Goal: Information Seeking & Learning: Learn about a topic

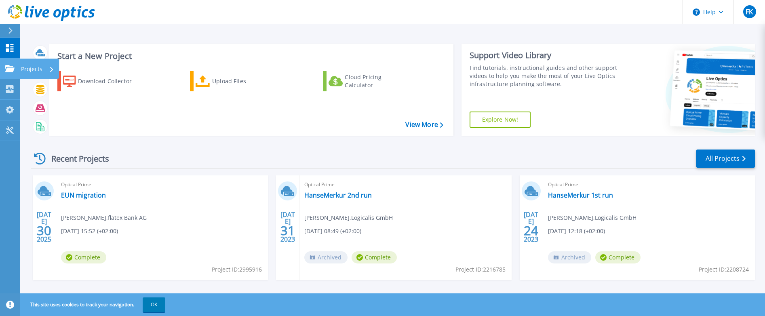
click at [5, 68] on icon at bounding box center [10, 68] width 10 height 7
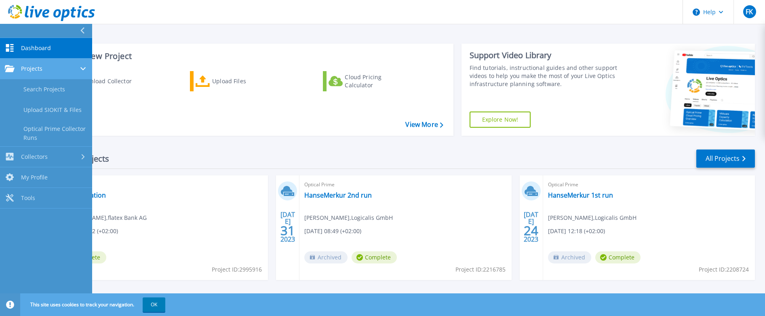
click at [48, 72] on link "Projects Projects" at bounding box center [46, 69] width 92 height 21
click at [47, 73] on link "Projects Projects" at bounding box center [46, 69] width 92 height 21
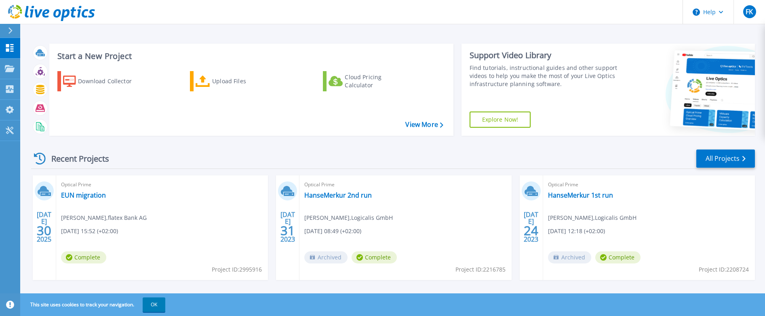
click at [336, 28] on div "Start a New Project Download Collector Upload Files Cloud Pricing Calculator Vi…" at bounding box center [392, 212] width 745 height 424
click at [26, 69] on p "Projects" at bounding box center [31, 69] width 21 height 21
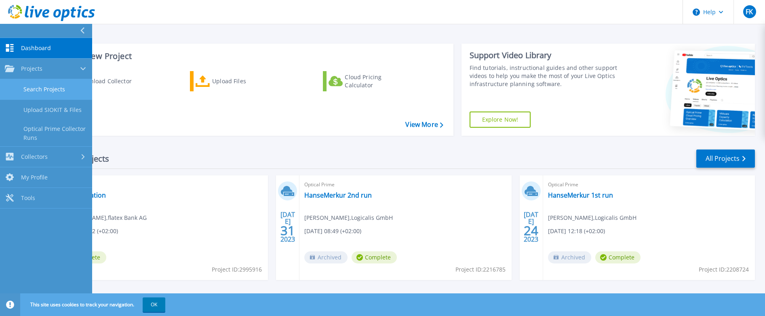
click at [49, 89] on link "Search Projects" at bounding box center [46, 89] width 92 height 21
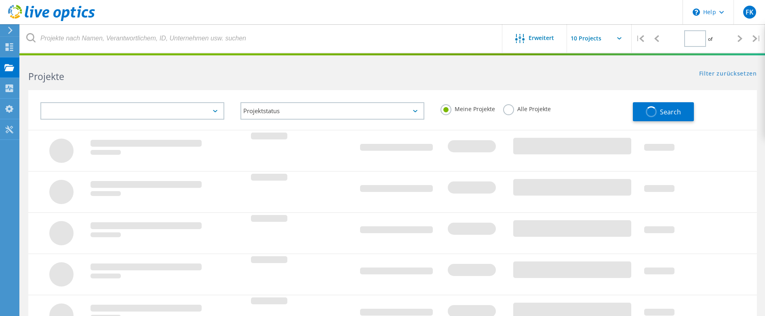
type input "1"
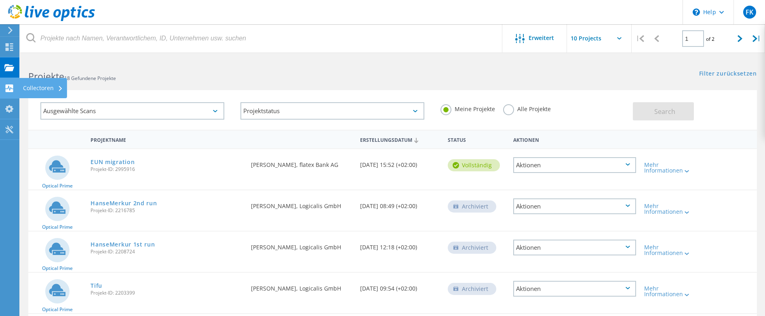
click at [13, 93] on div at bounding box center [9, 89] width 10 height 9
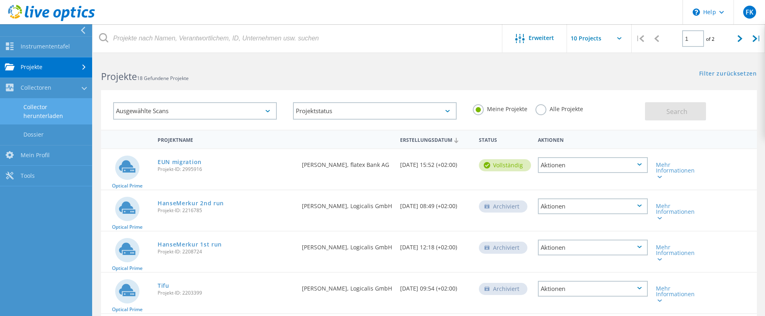
click at [54, 117] on link "Collector herunterladen" at bounding box center [46, 112] width 92 height 26
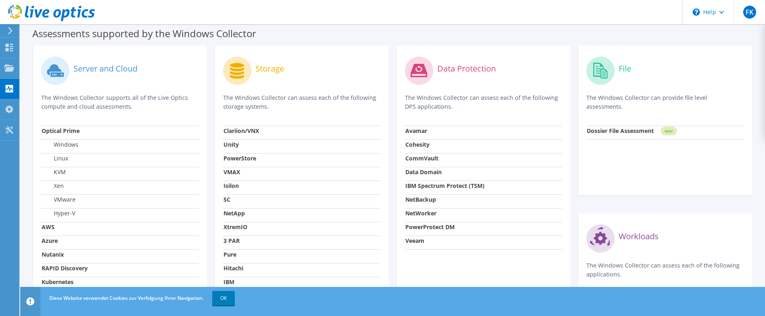
scroll to position [223, 0]
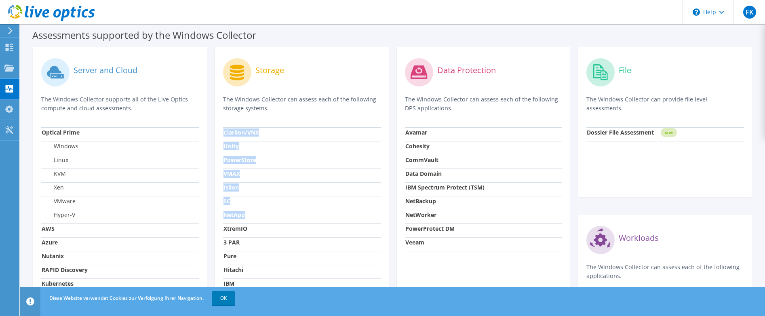
drag, startPoint x: 250, startPoint y: 217, endPoint x: 219, endPoint y: 216, distance: 31.1
click at [219, 216] on div "Storage The Windows Collector can assess each of the following storage systems.…" at bounding box center [302, 205] width 174 height 317
click at [187, 164] on td "Linux" at bounding box center [120, 162] width 158 height 14
drag, startPoint x: 239, startPoint y: 255, endPoint x: 219, endPoint y: 254, distance: 20.7
click at [219, 254] on div "Storage The Windows Collector can assess each of the following storage systems.…" at bounding box center [302, 205] width 174 height 317
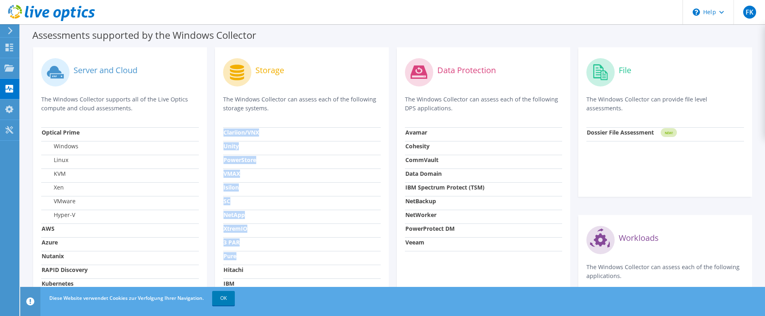
click at [270, 173] on td "VMAX" at bounding box center [302, 176] width 158 height 14
drag, startPoint x: 268, startPoint y: 159, endPoint x: 220, endPoint y: 166, distance: 48.5
click at [220, 166] on div "Storage The Windows Collector can assess each of the following storage systems.…" at bounding box center [302, 205] width 174 height 317
drag, startPoint x: 247, startPoint y: 175, endPoint x: 222, endPoint y: 177, distance: 24.7
click at [222, 177] on div "Storage The Windows Collector can assess each of the following storage systems.…" at bounding box center [302, 205] width 174 height 317
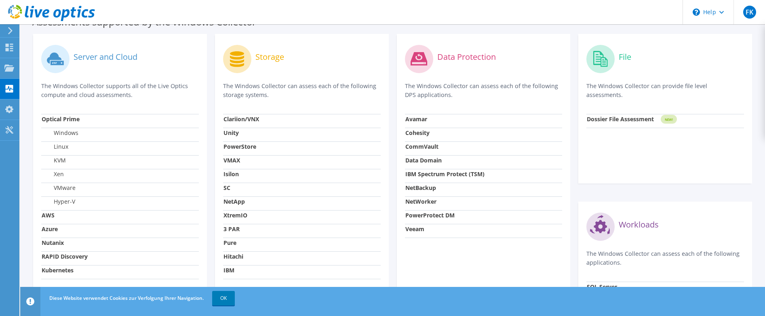
scroll to position [0, 0]
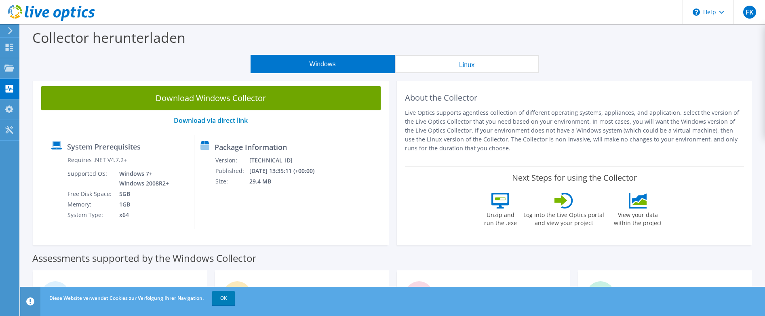
click at [477, 61] on button "Linux" at bounding box center [467, 64] width 144 height 18
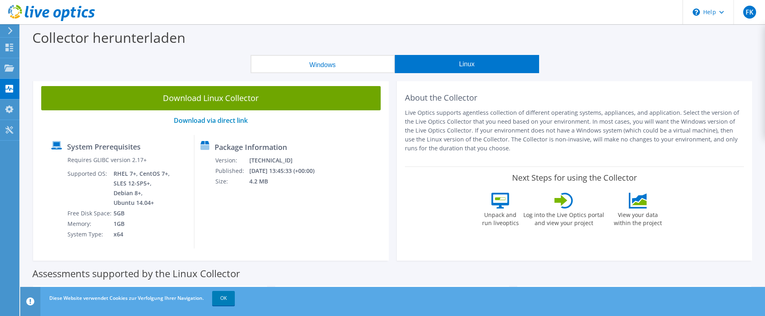
click at [325, 60] on button "Windows" at bounding box center [323, 64] width 144 height 18
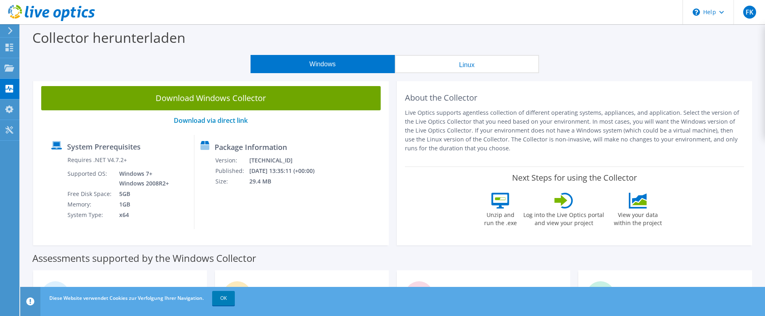
click at [468, 65] on button "Linux" at bounding box center [467, 64] width 144 height 18
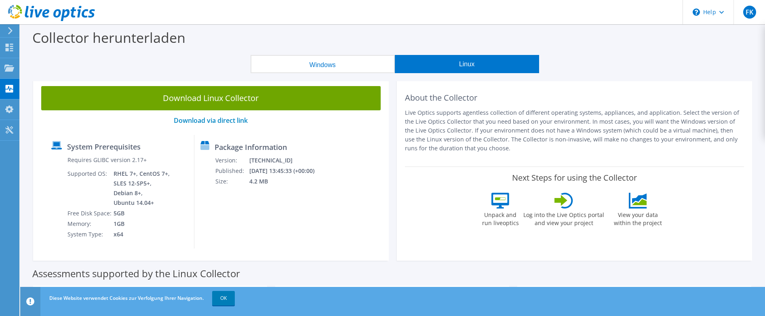
click at [317, 64] on button "Windows" at bounding box center [323, 64] width 144 height 18
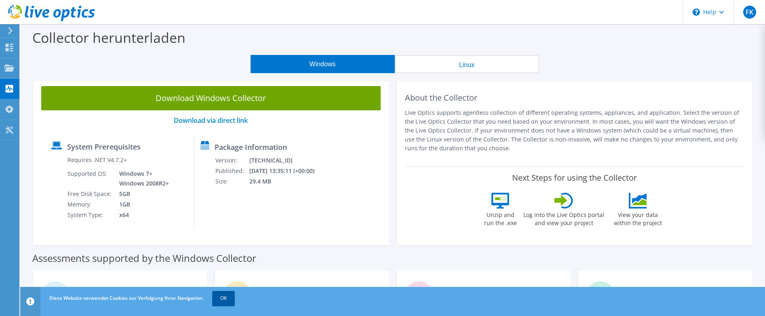
click at [220, 304] on link "OK" at bounding box center [223, 298] width 23 height 15
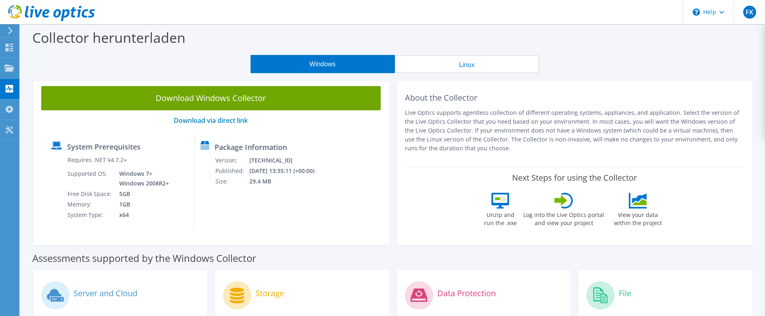
click at [432, 66] on button "Linux" at bounding box center [467, 64] width 144 height 18
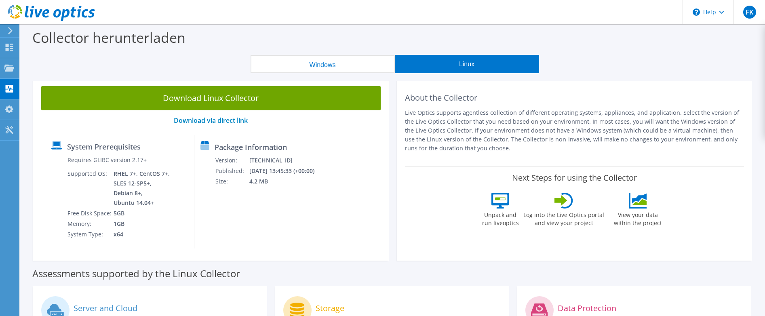
click at [293, 64] on button "Windows" at bounding box center [323, 64] width 144 height 18
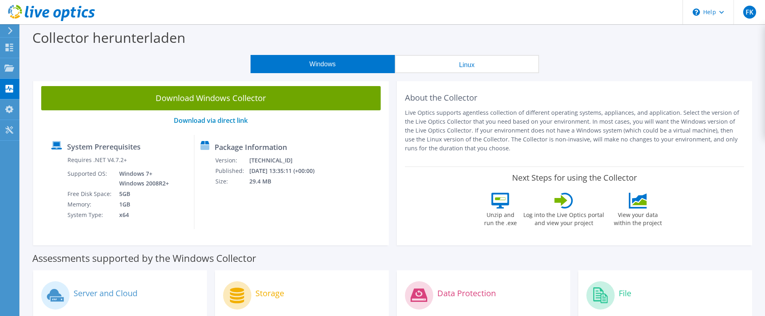
click at [514, 57] on button "Linux" at bounding box center [467, 64] width 144 height 18
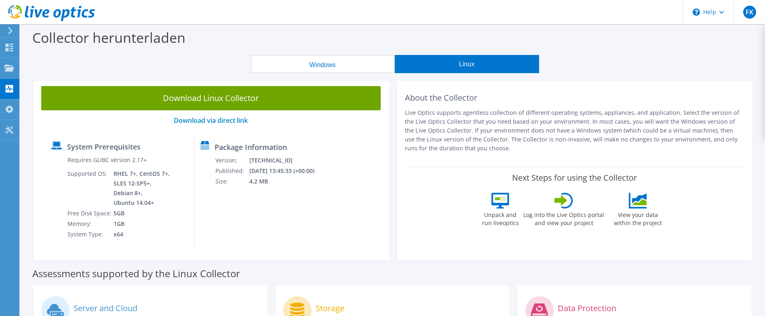
click at [300, 48] on div "Collector herunterladen" at bounding box center [392, 39] width 737 height 31
click at [344, 63] on button "Windows" at bounding box center [323, 64] width 144 height 18
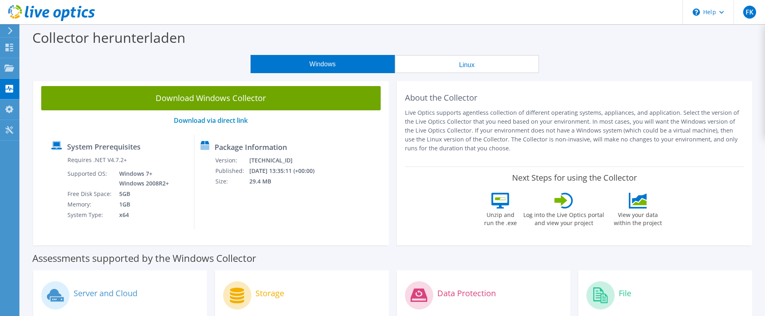
click at [482, 51] on div "Collector herunterladen" at bounding box center [392, 39] width 737 height 31
click at [469, 55] on button "Linux" at bounding box center [467, 64] width 144 height 18
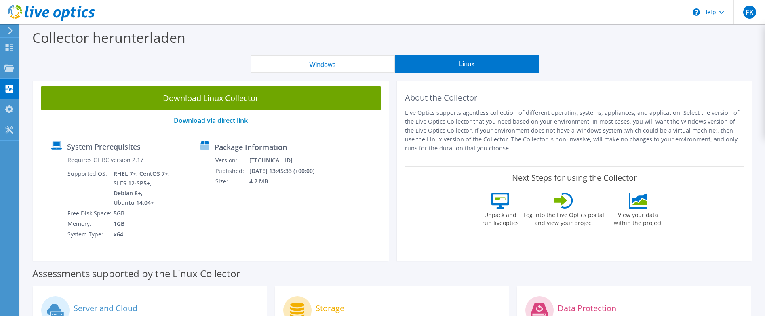
click at [384, 63] on button "Windows" at bounding box center [323, 64] width 144 height 18
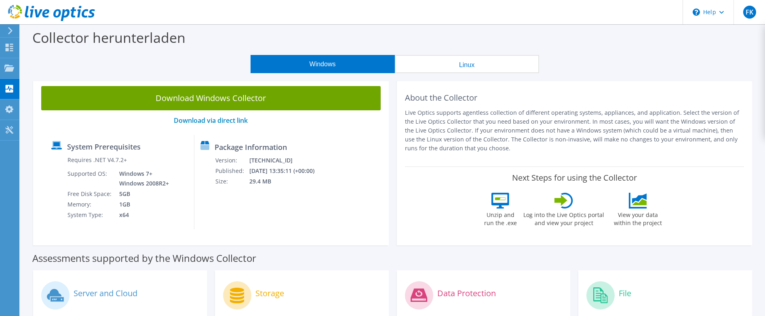
click at [475, 62] on button "Linux" at bounding box center [467, 64] width 144 height 18
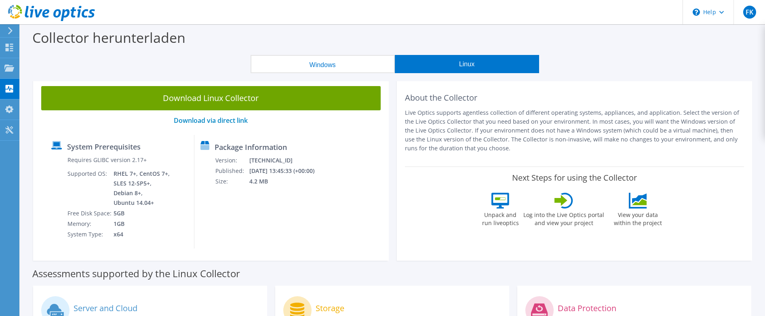
click at [313, 70] on button "Windows" at bounding box center [323, 64] width 144 height 18
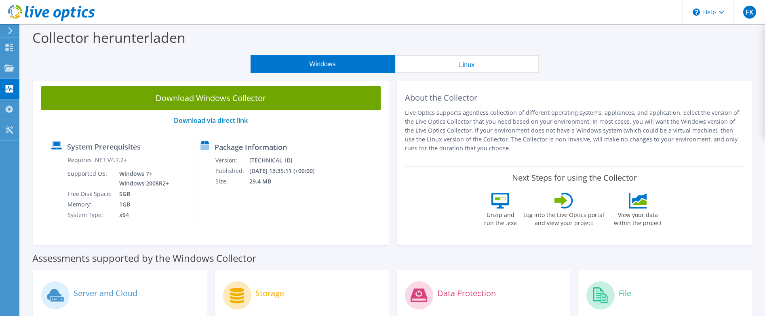
click at [464, 63] on button "Linux" at bounding box center [467, 64] width 144 height 18
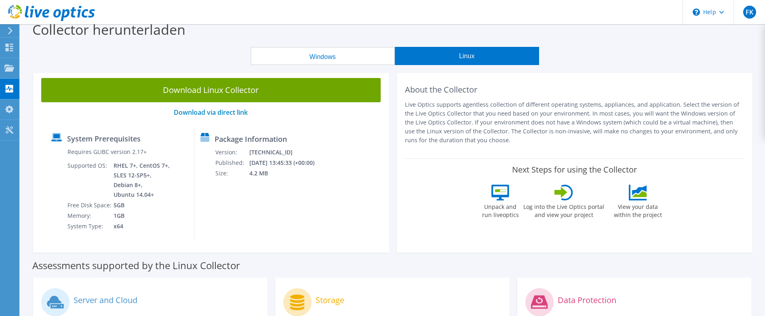
scroll to position [10, 0]
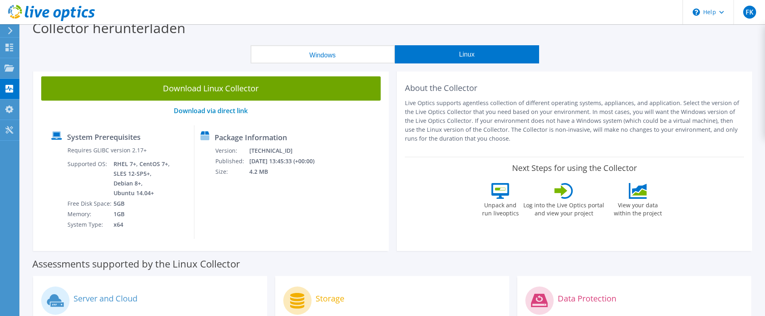
click at [311, 55] on button "Windows" at bounding box center [323, 54] width 144 height 18
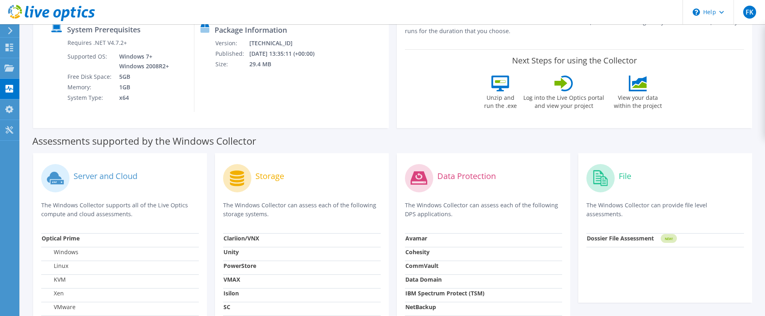
scroll to position [155, 0]
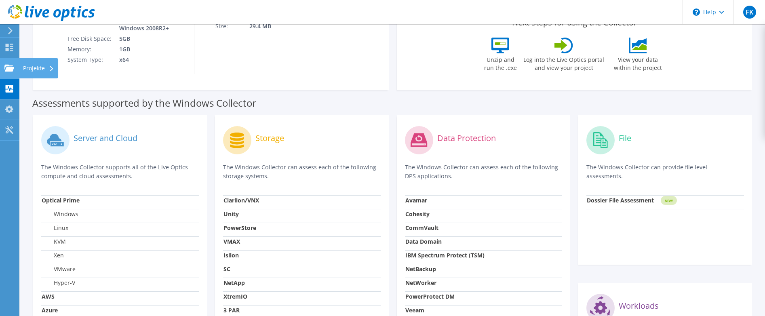
click at [27, 67] on div "Projekte" at bounding box center [38, 68] width 39 height 20
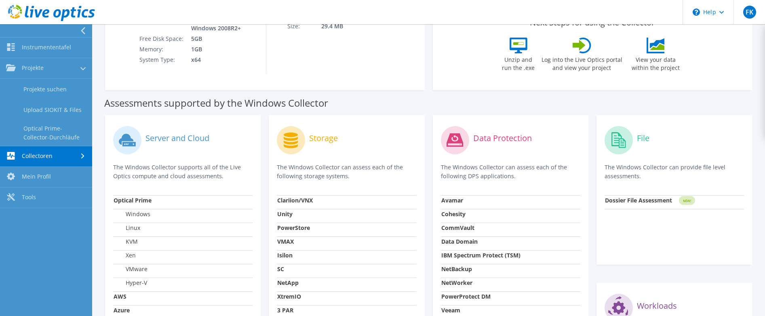
click at [51, 156] on link "Collectoren" at bounding box center [46, 156] width 92 height 21
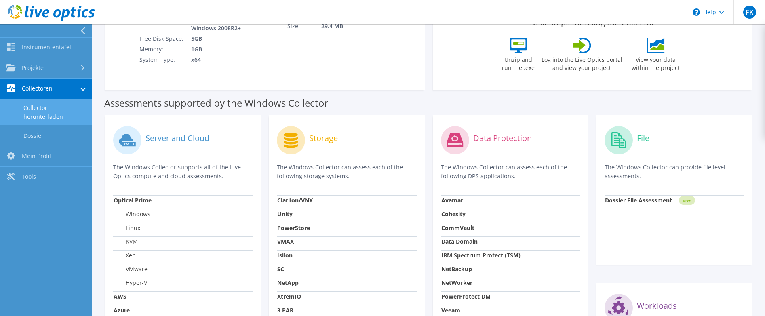
click at [55, 114] on link "Collector herunterladen" at bounding box center [46, 112] width 92 height 26
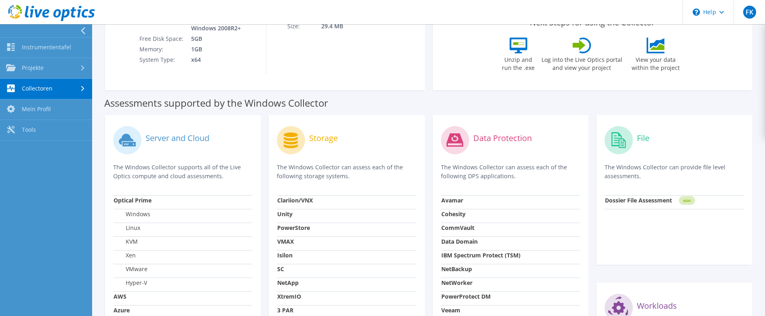
click at [53, 90] on link "Collectoren" at bounding box center [46, 89] width 92 height 21
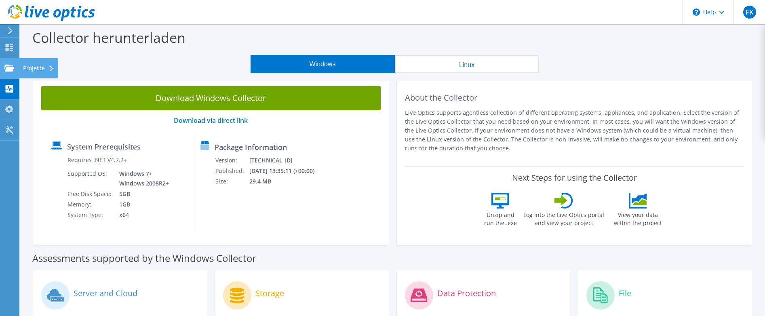
click at [10, 70] on use at bounding box center [9, 67] width 10 height 7
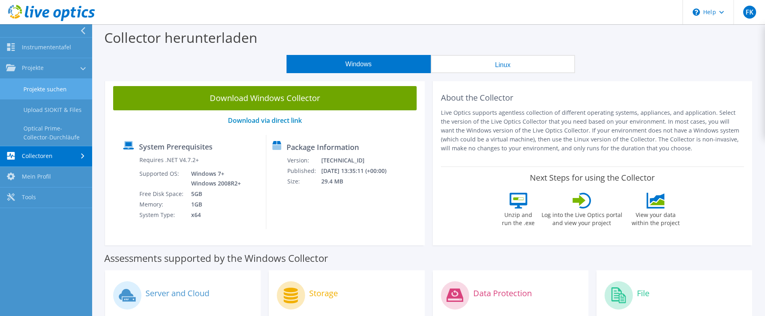
click at [68, 88] on link "Projekte suchen" at bounding box center [46, 89] width 92 height 21
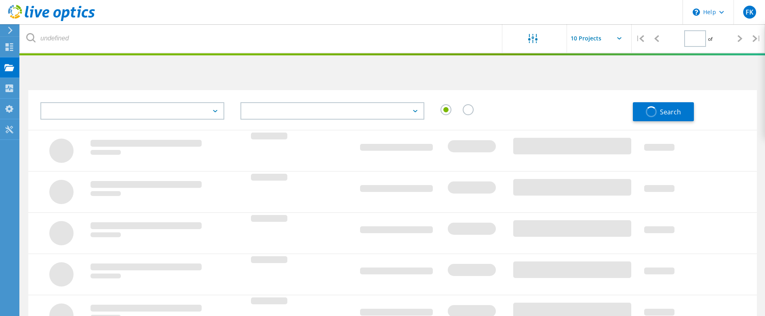
type input "1"
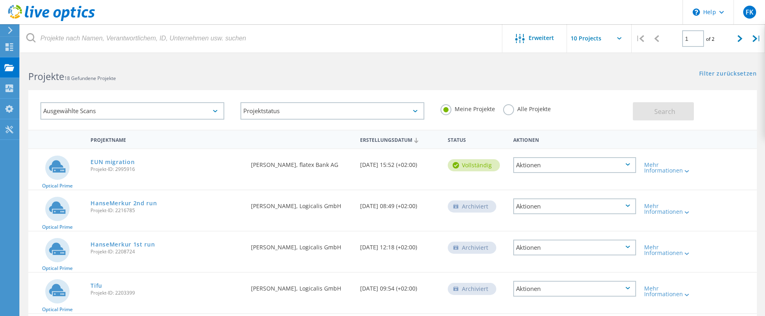
scroll to position [2, 0]
drag, startPoint x: 388, startPoint y: 206, endPoint x: 375, endPoint y: 206, distance: 13.7
click at [375, 206] on div "Erstellungsdatum [DATE] 08:49 (+02:00)" at bounding box center [399, 202] width 87 height 27
click at [415, 204] on div "Erstellungsdatum [DATE] 08:49 (+02:00)" at bounding box center [399, 202] width 87 height 27
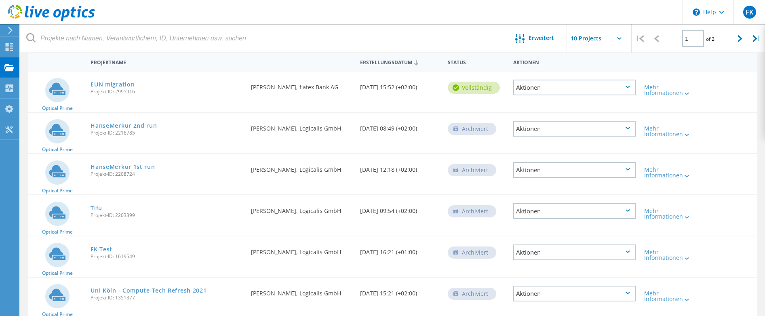
scroll to position [78, 0]
drag, startPoint x: 438, startPoint y: 169, endPoint x: 359, endPoint y: 168, distance: 79.2
click at [359, 168] on div "Erstellungsdatum [DATE] 12:18 (+02:00)" at bounding box center [399, 167] width 87 height 27
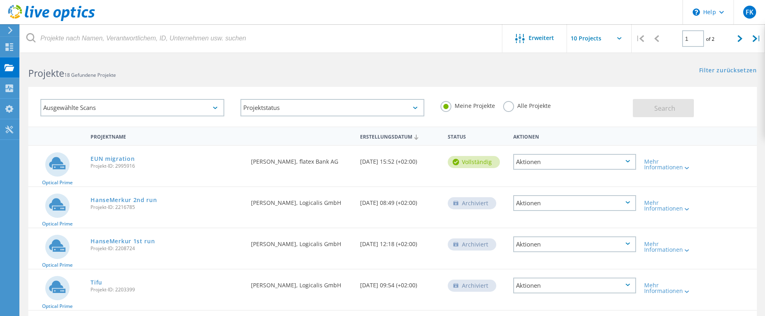
scroll to position [0, 0]
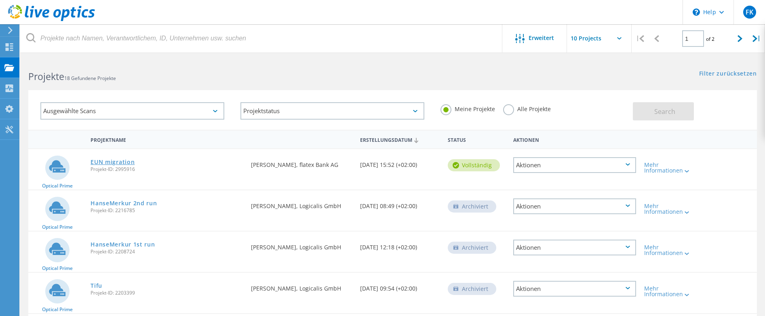
click at [109, 163] on link "EUN migration" at bounding box center [113, 162] width 44 height 6
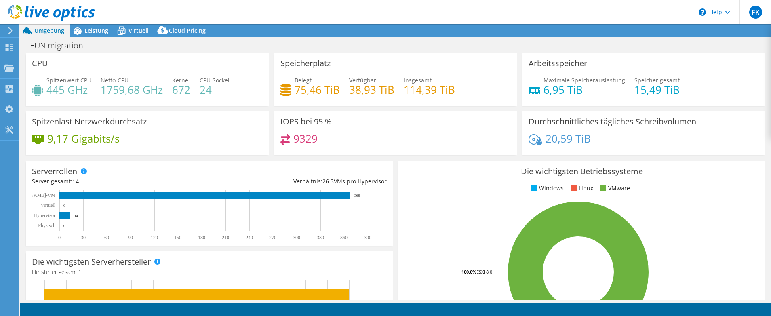
select select "EUFrankfurt"
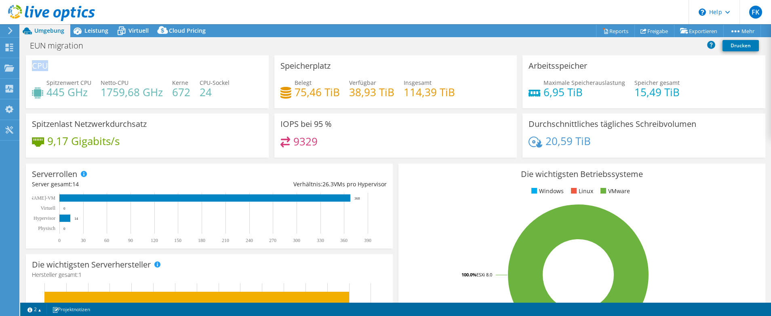
drag, startPoint x: 34, startPoint y: 65, endPoint x: 54, endPoint y: 75, distance: 22.4
click at [53, 74] on div "CPU Spitzenwert CPU 445 GHz Netto-CPU 1759,68 GHz Kerne 672 CPU-Sockel 24" at bounding box center [147, 81] width 243 height 53
drag, startPoint x: 49, startPoint y: 94, endPoint x: 87, endPoint y: 93, distance: 37.6
click at [89, 93] on h4 "445 GHz" at bounding box center [68, 92] width 45 height 9
drag, startPoint x: 86, startPoint y: 93, endPoint x: 62, endPoint y: 92, distance: 24.3
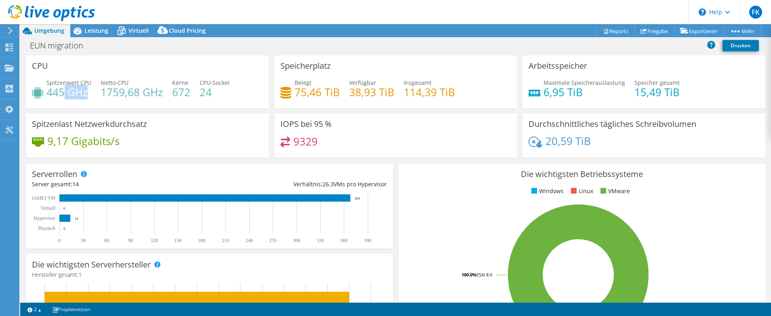
click at [62, 92] on h4 "445 GHz" at bounding box center [68, 92] width 45 height 9
drag, startPoint x: 322, startPoint y: 184, endPoint x: 334, endPoint y: 185, distance: 11.7
click at [334, 185] on div "Verhältnis: 26.3 VMs pro Hypervisor" at bounding box center [297, 184] width 177 height 9
click at [350, 183] on div "Verhältnis: 26.3 VMs pro Hypervisor" at bounding box center [297, 184] width 177 height 9
drag, startPoint x: 48, startPoint y: 142, endPoint x: 123, endPoint y: 144, distance: 74.8
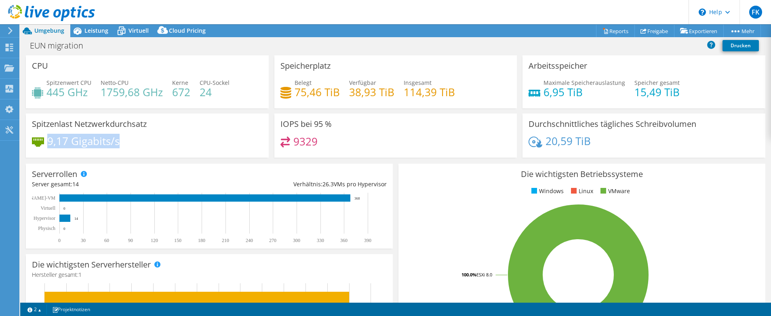
click at [123, 144] on div "9,17 Gigabits/s" at bounding box center [147, 145] width 231 height 17
click at [92, 145] on h4 "9,17 Gigabits/s" at bounding box center [83, 141] width 72 height 9
drag, startPoint x: 116, startPoint y: 148, endPoint x: 36, endPoint y: 146, distance: 80.4
click at [36, 145] on div "9,17 Gigabits/s" at bounding box center [76, 141] width 88 height 9
click at [150, 130] on div "Spitzenlast Netzwerkdurchsatz 9,17 Gigabits/s" at bounding box center [147, 136] width 243 height 44
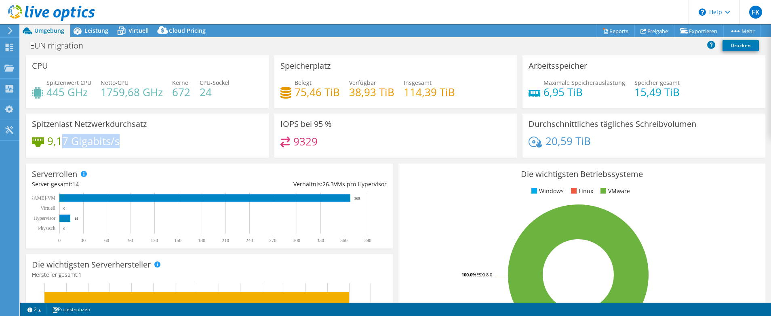
drag, startPoint x: 123, startPoint y: 141, endPoint x: 65, endPoint y: 139, distance: 58.2
click at [65, 139] on div "9,17 Gigabits/s" at bounding box center [147, 145] width 231 height 17
drag, startPoint x: 538, startPoint y: 143, endPoint x: 586, endPoint y: 146, distance: 47.8
click at [586, 145] on div "20,59 TiB" at bounding box center [560, 141] width 62 height 9
drag, startPoint x: 276, startPoint y: 126, endPoint x: 322, endPoint y: 131, distance: 46.3
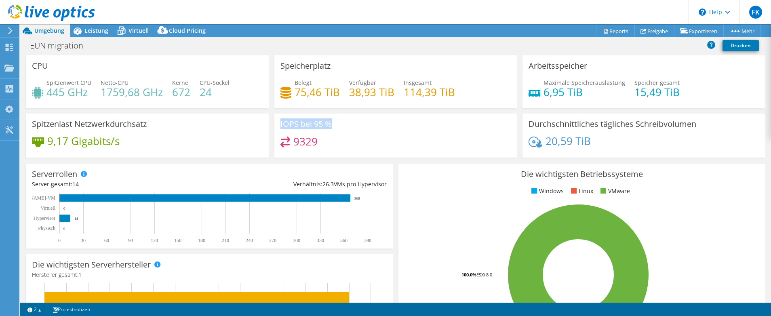
click at [322, 131] on div "IOPS bei 95 % 9329" at bounding box center [395, 136] width 243 height 44
click at [322, 129] on div at bounding box center [322, 129] width 0 height 0
click at [369, 143] on div "9329" at bounding box center [395, 145] width 231 height 17
drag, startPoint x: 82, startPoint y: 91, endPoint x: 152, endPoint y: 92, distance: 70.7
click at [152, 92] on div "Spitzenwert CPU 445 GHz Netto-CPU 1759,68 GHz Kerne 672 CPU-Sockel 24" at bounding box center [147, 91] width 231 height 26
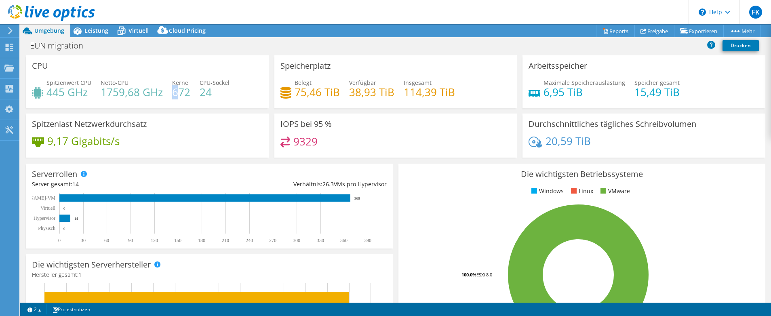
drag, startPoint x: 176, startPoint y: 87, endPoint x: 173, endPoint y: 96, distance: 9.5
click at [173, 96] on h4 "672" at bounding box center [181, 92] width 18 height 9
drag, startPoint x: 197, startPoint y: 92, endPoint x: 215, endPoint y: 93, distance: 17.8
click at [215, 93] on div "Spitzenwert CPU 445 GHz Netto-CPU 1759,68 GHz Kerne 672 CPU-Sockel 24" at bounding box center [147, 91] width 231 height 26
click at [217, 93] on h4 "24" at bounding box center [215, 92] width 30 height 9
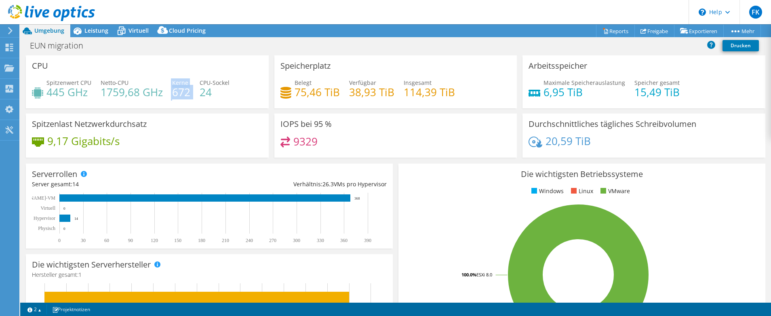
drag, startPoint x: 191, startPoint y: 94, endPoint x: 168, endPoint y: 93, distance: 23.0
click at [168, 93] on div "Spitzenwert CPU 445 GHz Netto-CPU 1759,68 GHz Kerne 672 CPU-Sockel 24" at bounding box center [147, 91] width 231 height 26
drag, startPoint x: 100, startPoint y: 95, endPoint x: 160, endPoint y: 97, distance: 60.2
click at [160, 97] on h4 "1759,68 GHz" at bounding box center [132, 92] width 62 height 9
drag, startPoint x: 44, startPoint y: 94, endPoint x: 89, endPoint y: 94, distance: 44.1
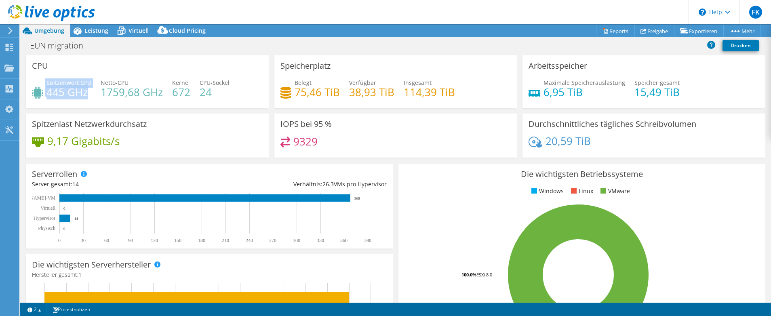
click at [88, 94] on div "Spitzenwert CPU 445 GHz" at bounding box center [61, 87] width 59 height 18
drag, startPoint x: 101, startPoint y: 91, endPoint x: 135, endPoint y: 97, distance: 35.2
click at [135, 97] on h4 "1759,68 GHz" at bounding box center [132, 92] width 62 height 9
drag, startPoint x: 292, startPoint y: 92, endPoint x: 318, endPoint y: 91, distance: 25.9
click at [318, 91] on div "Belegt 75,46 TiB" at bounding box center [309, 87] width 59 height 18
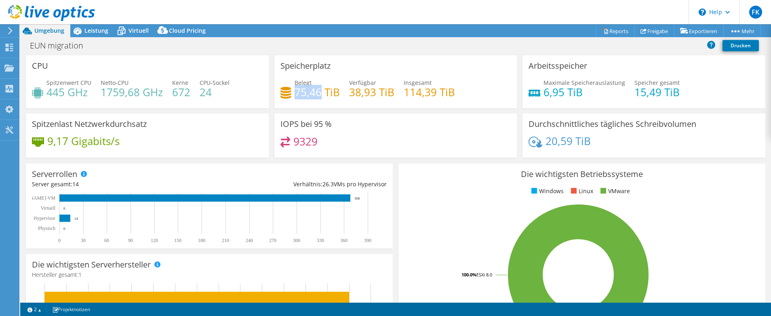
drag, startPoint x: 318, startPoint y: 91, endPoint x: 295, endPoint y: 93, distance: 23.1
click at [295, 93] on h4 "75,46 TiB" at bounding box center [317, 92] width 45 height 9
drag, startPoint x: 350, startPoint y: 95, endPoint x: 371, endPoint y: 94, distance: 20.6
click at [371, 94] on h4 "38,93 TiB" at bounding box center [371, 92] width 45 height 9
click at [329, 94] on h4 "75,46 TiB" at bounding box center [317, 92] width 45 height 9
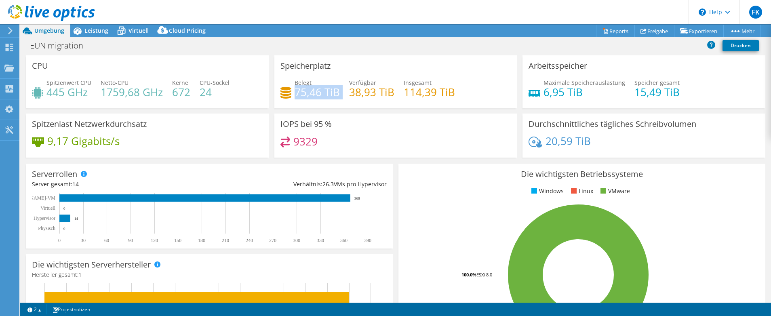
drag, startPoint x: 339, startPoint y: 93, endPoint x: 293, endPoint y: 91, distance: 46.9
click at [293, 91] on div "Belegt 75,46 TiB Verfügbar 38,93 TiB Insgesamt 114,39 TiB" at bounding box center [395, 91] width 231 height 26
drag, startPoint x: 349, startPoint y: 93, endPoint x: 389, endPoint y: 93, distance: 39.6
click at [389, 93] on h4 "38,93 TiB" at bounding box center [371, 92] width 45 height 9
drag, startPoint x: 443, startPoint y: 91, endPoint x: 403, endPoint y: 89, distance: 40.0
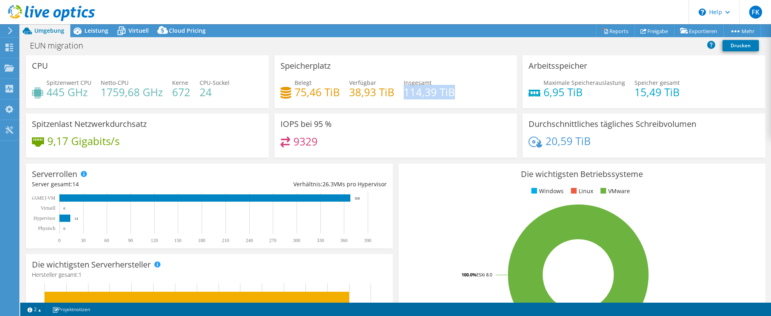
click at [404, 89] on h4 "114,39 TiB" at bounding box center [429, 92] width 51 height 9
drag, startPoint x: 544, startPoint y: 96, endPoint x: 575, endPoint y: 91, distance: 32.4
click at [575, 91] on h4 "6,95 TiB" at bounding box center [585, 92] width 82 height 9
click at [578, 95] on h4 "6,95 TiB" at bounding box center [585, 92] width 82 height 9
drag, startPoint x: 577, startPoint y: 90, endPoint x: 540, endPoint y: 92, distance: 36.9
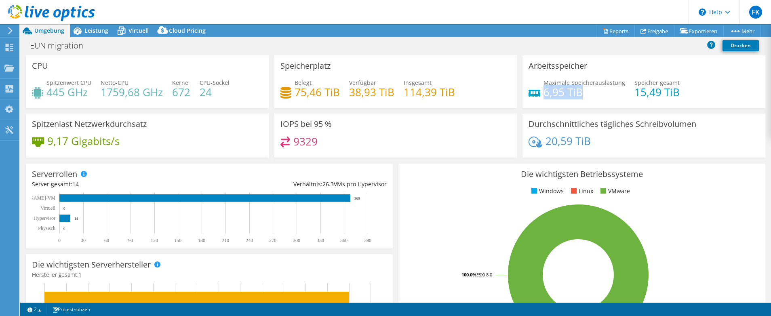
click at [544, 92] on h4 "6,95 TiB" at bounding box center [585, 92] width 82 height 9
click at [641, 107] on div "Arbeitsspeicher Maximale Speicherauslastung 6,95 TiB [PERSON_NAME] gesamt 15,49…" at bounding box center [644, 81] width 243 height 53
drag, startPoint x: 675, startPoint y: 93, endPoint x: 540, endPoint y: 91, distance: 135.0
click at [540, 91] on div "Maximale Speicherauslastung 6,95 TiB [PERSON_NAME] gesamt 15,49 TiB" at bounding box center [644, 91] width 231 height 26
click at [221, 92] on h4 "24" at bounding box center [215, 92] width 30 height 9
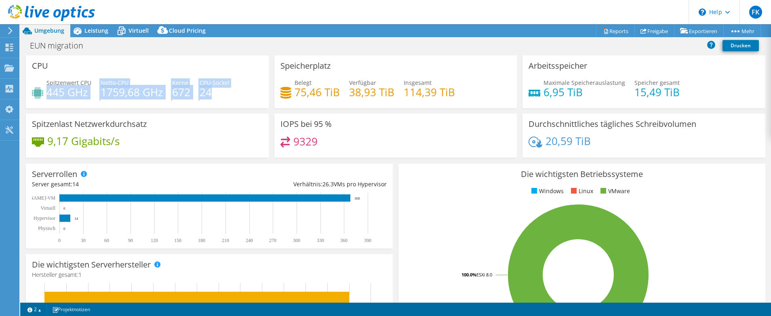
drag, startPoint x: 221, startPoint y: 93, endPoint x: 47, endPoint y: 97, distance: 173.4
click at [47, 97] on div "Spitzenwert CPU 445 GHz Netto-CPU 1759,68 GHz Kerne 672 CPU-Sockel 24" at bounding box center [147, 91] width 231 height 26
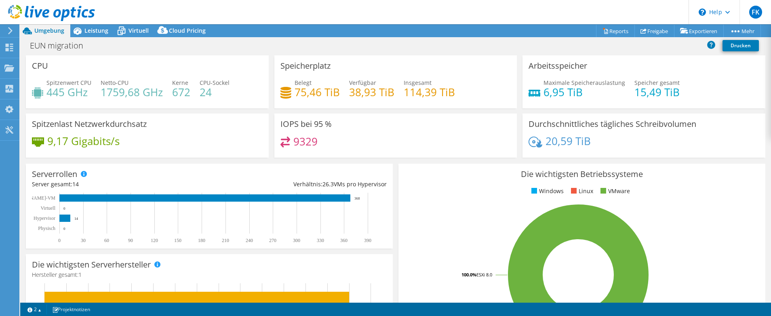
click at [244, 81] on div "Spitzenwert CPU 445 GHz Netto-CPU 1759,68 GHz Kerne 672 CPU-Sockel 24" at bounding box center [147, 91] width 231 height 26
click at [217, 95] on h4 "24" at bounding box center [215, 92] width 30 height 9
drag, startPoint x: 47, startPoint y: 95, endPoint x: 89, endPoint y: 95, distance: 42.0
click at [89, 95] on h4 "445 GHz" at bounding box center [68, 92] width 45 height 9
click at [137, 93] on h4 "1759,68 GHz" at bounding box center [132, 92] width 62 height 9
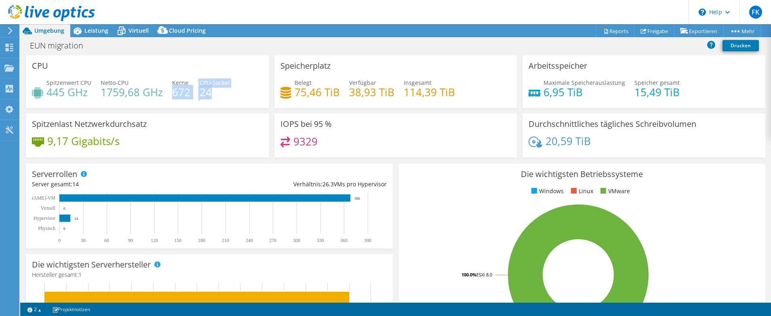
drag, startPoint x: 215, startPoint y: 93, endPoint x: 172, endPoint y: 94, distance: 43.7
click at [172, 94] on div "Spitzenwert CPU 445 GHz Netto-CPU 1759,68 GHz Kerne 672 CPU-Sockel 24" at bounding box center [147, 91] width 231 height 26
click at [183, 97] on h4 "672" at bounding box center [181, 92] width 18 height 9
drag, startPoint x: 191, startPoint y: 96, endPoint x: 171, endPoint y: 96, distance: 20.6
click at [171, 96] on div "Spitzenwert CPU 445 GHz Netto-CPU 1759,68 GHz Kerne 672 CPU-Sockel 24" at bounding box center [147, 91] width 231 height 26
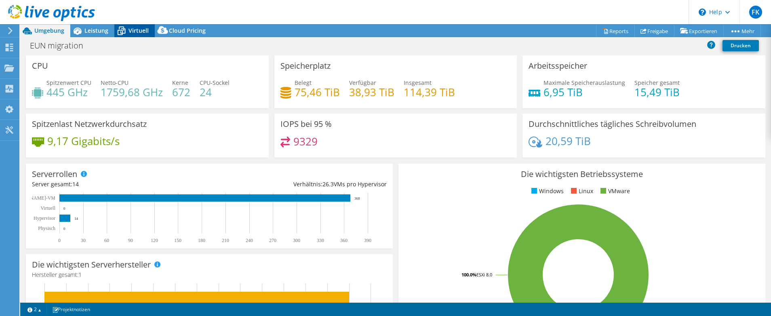
click at [134, 30] on span "Virtuell" at bounding box center [139, 31] width 20 height 8
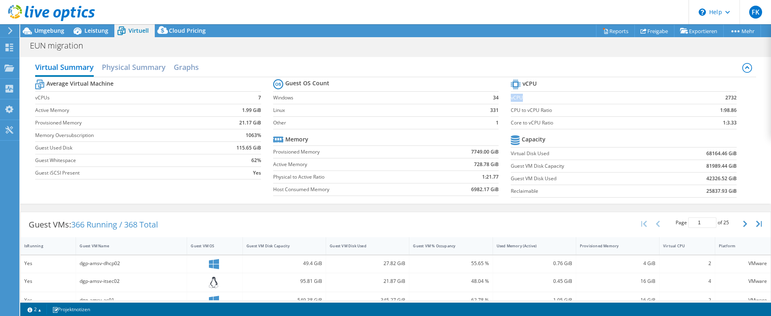
drag, startPoint x: 508, startPoint y: 98, endPoint x: 519, endPoint y: 98, distance: 11.7
click at [519, 98] on label "vCPU" at bounding box center [594, 98] width 167 height 8
drag, startPoint x: 719, startPoint y: 100, endPoint x: 730, endPoint y: 97, distance: 11.5
click at [730, 97] on td "2732" at bounding box center [706, 97] width 59 height 13
click at [558, 54] on div "Virtual Summary Physical Summary Graphs Average Virtual Machine vCPUs 7 Active …" at bounding box center [395, 130] width 751 height 155
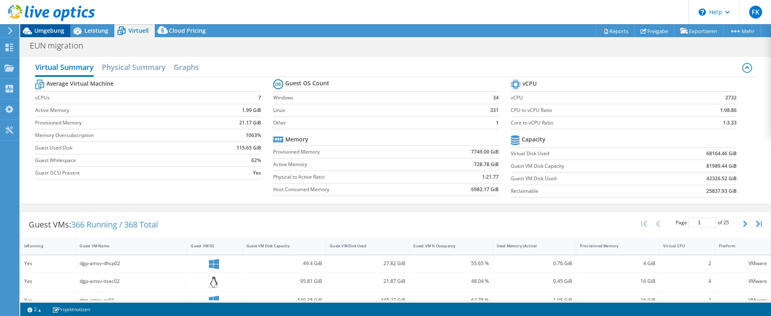
click at [51, 32] on span "Umgebung" at bounding box center [49, 31] width 30 height 8
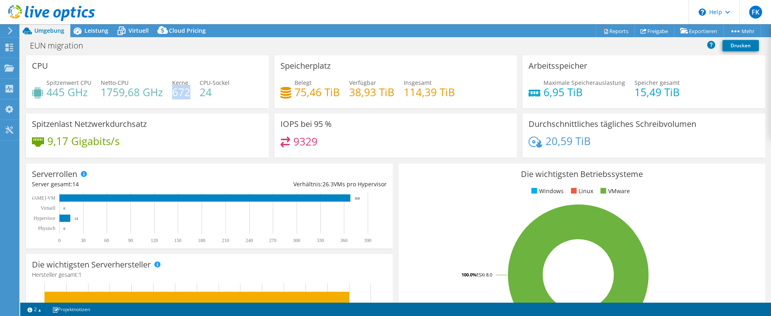
drag, startPoint x: 171, startPoint y: 92, endPoint x: 188, endPoint y: 93, distance: 17.8
click at [188, 93] on h4 "672" at bounding box center [181, 92] width 18 height 9
click at [135, 35] on div "Virtuell" at bounding box center [134, 30] width 40 height 13
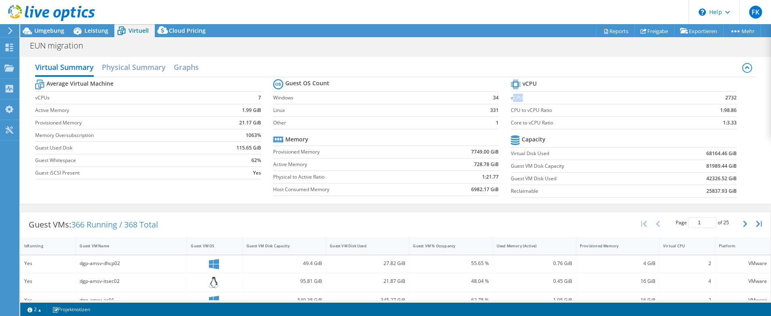
drag, startPoint x: 510, startPoint y: 98, endPoint x: 522, endPoint y: 97, distance: 12.2
click at [522, 97] on label "vCPU" at bounding box center [594, 98] width 167 height 8
drag, startPoint x: 731, startPoint y: 99, endPoint x: 721, endPoint y: 99, distance: 10.1
click at [725, 99] on b "2732" at bounding box center [730, 98] width 11 height 8
click at [523, 124] on label "Core to vCPU Ratio" at bounding box center [594, 123] width 167 height 8
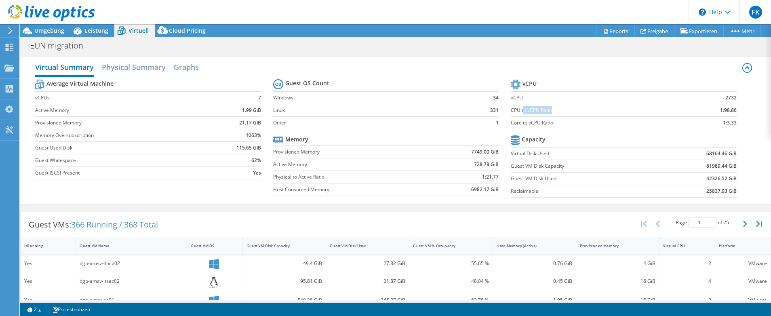
drag, startPoint x: 519, startPoint y: 114, endPoint x: 547, endPoint y: 114, distance: 27.5
click at [547, 114] on td "CPU to vCPU Ratio" at bounding box center [594, 110] width 167 height 13
drag, startPoint x: 714, startPoint y: 111, endPoint x: 726, endPoint y: 110, distance: 12.1
click at [726, 110] on b "1:98.86" at bounding box center [728, 110] width 17 height 8
click at [743, 107] on section "vCPU vCPU 2732 CPU to vCPU Ratio 1:98.86 Core to vCPU Ratio 1:3.33 Capacity Vir…" at bounding box center [630, 140] width 238 height 124
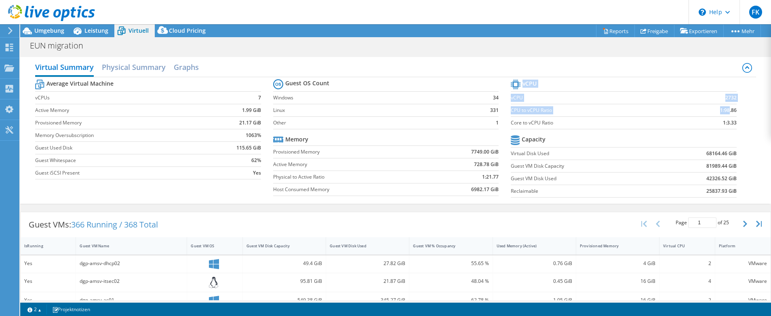
drag, startPoint x: 733, startPoint y: 112, endPoint x: 723, endPoint y: 112, distance: 9.7
click at [723, 112] on section "vCPU vCPU 2732 CPU to vCPU Ratio 1:98.86 Core to vCPU Ratio 1:3.33 Capacity Vir…" at bounding box center [630, 140] width 238 height 124
drag, startPoint x: 556, startPoint y: 80, endPoint x: 552, endPoint y: 84, distance: 6.3
click at [556, 80] on tr "vCPU" at bounding box center [624, 85] width 226 height 14
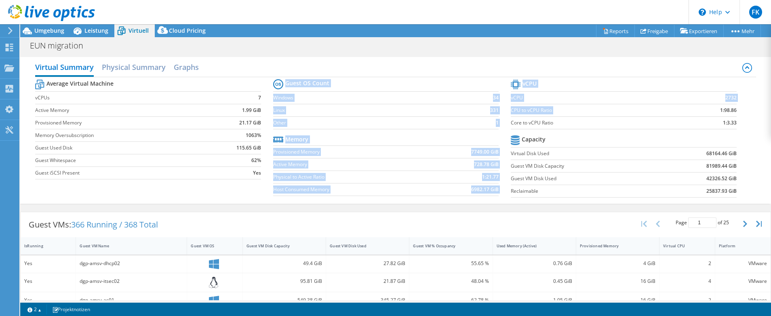
drag, startPoint x: 503, startPoint y: 111, endPoint x: 687, endPoint y: 106, distance: 183.9
click at [687, 106] on div "Average Virtual Machine vCPUs 7 Active Memory 1.99 GiB Provisioned Memory 21.17…" at bounding box center [395, 139] width 721 height 124
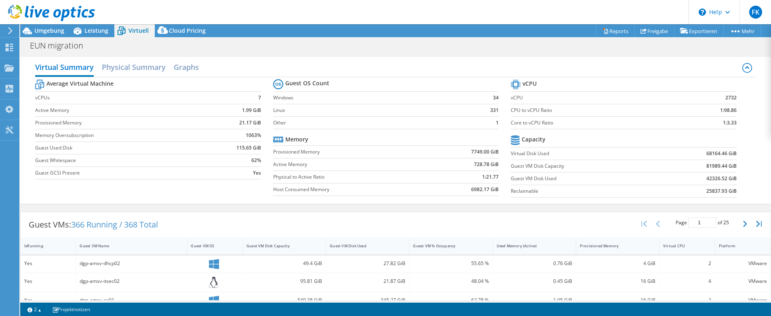
click at [654, 121] on label "Core to vCPU Ratio" at bounding box center [594, 123] width 167 height 8
drag, startPoint x: 508, startPoint y: 122, endPoint x: 551, endPoint y: 124, distance: 42.9
click at [551, 124] on label "Core to vCPU Ratio" at bounding box center [594, 123] width 167 height 8
click at [565, 124] on label "Core to vCPU Ratio" at bounding box center [594, 123] width 167 height 8
drag, startPoint x: 718, startPoint y: 125, endPoint x: 733, endPoint y: 126, distance: 15.4
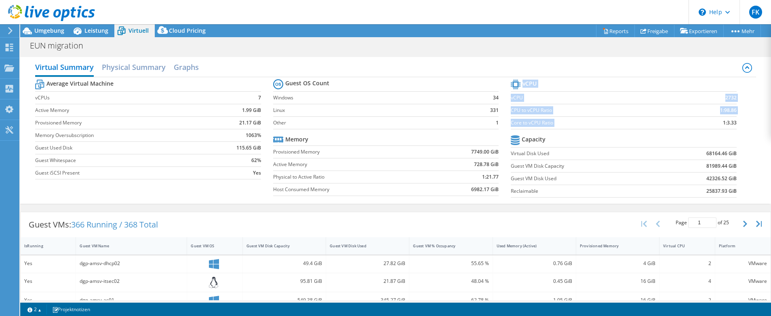
click at [733, 126] on section "vCPU vCPU 2732 CPU to vCPU Ratio 1:98.86 Core to vCPU Ratio 1:3.33 Capacity Vir…" at bounding box center [630, 140] width 238 height 124
click at [752, 110] on div "Virtual Summary Physical Summary Graphs Average Virtual Machine vCPUs 7 Active …" at bounding box center [395, 130] width 751 height 147
drag, startPoint x: 714, startPoint y: 124, endPoint x: 724, endPoint y: 126, distance: 10.2
click at [722, 125] on td "1:3.33" at bounding box center [706, 122] width 59 height 13
click at [721, 126] on div at bounding box center [721, 126] width 0 height 0
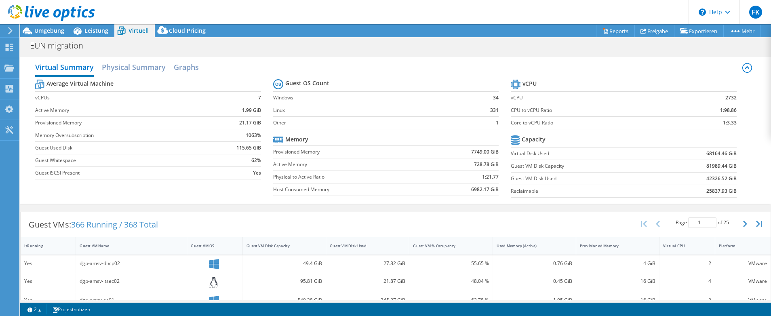
click at [750, 114] on div "Virtual Summary Physical Summary Graphs Average Virtual Machine vCPUs 7 Active …" at bounding box center [395, 130] width 751 height 147
click at [723, 124] on b "1:3.33" at bounding box center [730, 123] width 14 height 8
drag, startPoint x: 718, startPoint y: 124, endPoint x: 734, endPoint y: 123, distance: 16.2
click at [734, 123] on section "vCPU vCPU 2732 CPU to vCPU Ratio 1:98.86 Core to vCPU Ratio 1:3.33 Capacity Vir…" at bounding box center [630, 140] width 238 height 124
click at [742, 112] on section "vCPU vCPU 2732 CPU to vCPU Ratio 1:98.86 Core to vCPU Ratio 1:3.33 Capacity Vir…" at bounding box center [630, 140] width 238 height 124
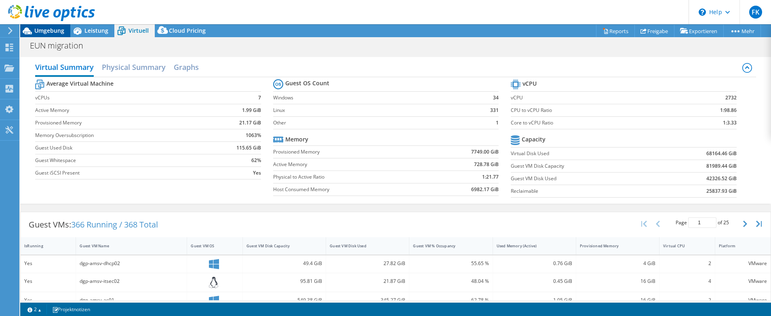
click at [49, 33] on span "Umgebung" at bounding box center [49, 31] width 30 height 8
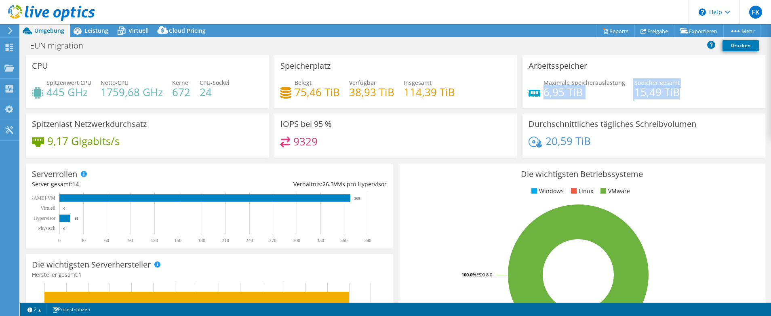
drag, startPoint x: 680, startPoint y: 93, endPoint x: 540, endPoint y: 93, distance: 140.2
click at [540, 93] on div "Maximale Speicherauslastung 6,95 TiB [PERSON_NAME] gesamt 15,49 TiB" at bounding box center [644, 91] width 231 height 26
click at [731, 95] on div "Maximale Speicherauslastung 6,95 TiB [PERSON_NAME] gesamt 15,49 TiB" at bounding box center [644, 91] width 231 height 26
drag, startPoint x: 722, startPoint y: 95, endPoint x: 540, endPoint y: 96, distance: 182.3
click at [540, 96] on div "Maximale Speicherauslastung 6,95 TiB [PERSON_NAME] gesamt 15,49 TiB" at bounding box center [644, 91] width 231 height 26
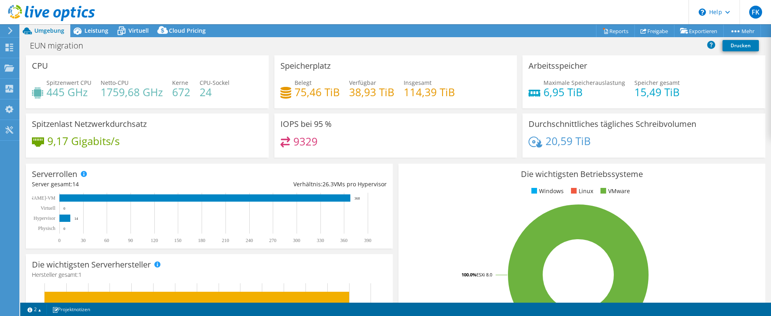
click at [604, 79] on span "Maximale Speicherauslastung" at bounding box center [585, 83] width 82 height 8
drag, startPoint x: 523, startPoint y: 65, endPoint x: 594, endPoint y: 74, distance: 71.6
click at [594, 74] on div "Arbeitsspeicher Maximale Speicherauslastung 6,95 TiB [PERSON_NAME] gesamt 15,49…" at bounding box center [644, 81] width 243 height 53
click at [637, 64] on div "Arbeitsspeicher Maximale Speicherauslastung 6,95 TiB [PERSON_NAME] gesamt 15,49…" at bounding box center [644, 81] width 243 height 53
drag, startPoint x: 34, startPoint y: 65, endPoint x: 56, endPoint y: 66, distance: 21.4
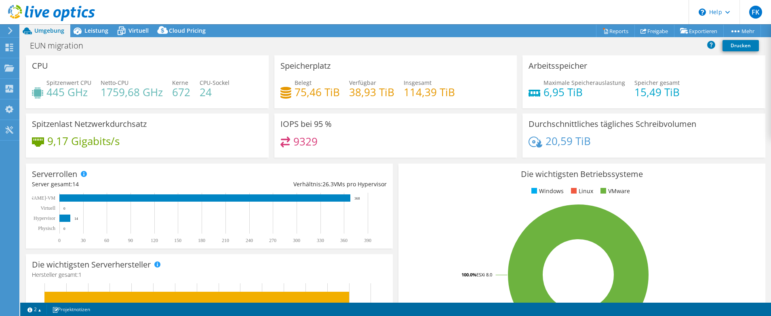
click at [56, 66] on div "CPU Spitzenwert CPU 445 GHz Netto-CPU 1759,68 GHz Kerne 672 CPU-Sockel 24" at bounding box center [147, 81] width 243 height 53
drag, startPoint x: 48, startPoint y: 67, endPoint x: 32, endPoint y: 68, distance: 16.2
click at [32, 68] on div "CPU Spitzenwert CPU 445 GHz Netto-CPU 1759,68 GHz Kerne 672 CPU-Sockel 24" at bounding box center [147, 81] width 243 height 53
click at [188, 94] on h4 "672" at bounding box center [181, 92] width 18 height 9
click at [592, 93] on h4 "6,95 TiB" at bounding box center [585, 92] width 82 height 9
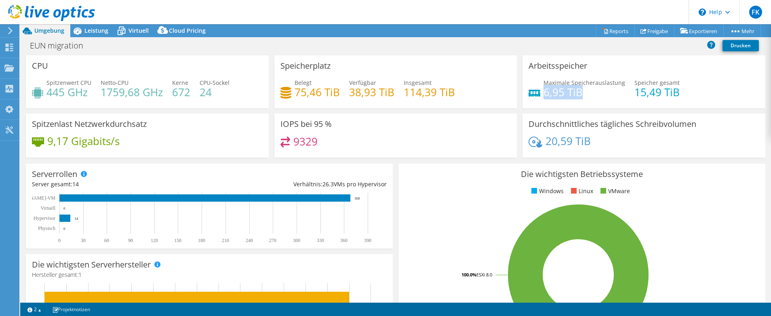
drag, startPoint x: 582, startPoint y: 93, endPoint x: 542, endPoint y: 97, distance: 40.2
click at [544, 97] on h4 "6,95 TiB" at bounding box center [585, 92] width 82 height 9
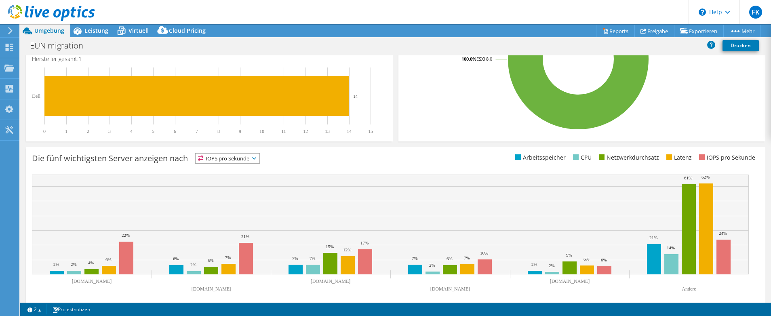
scroll to position [207, 0]
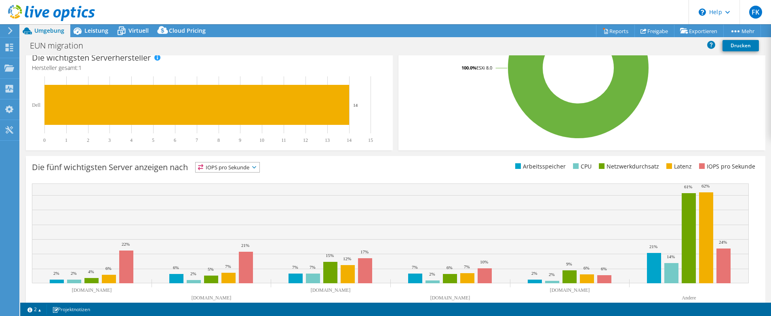
click at [238, 168] on span "IOPS pro Sekunde" at bounding box center [228, 167] width 64 height 10
click at [356, 171] on div "Die fünf wichtigsten Server anzeigen nach IOPS pro Sekunde IOPS pro Sekunde" at bounding box center [214, 168] width 364 height 13
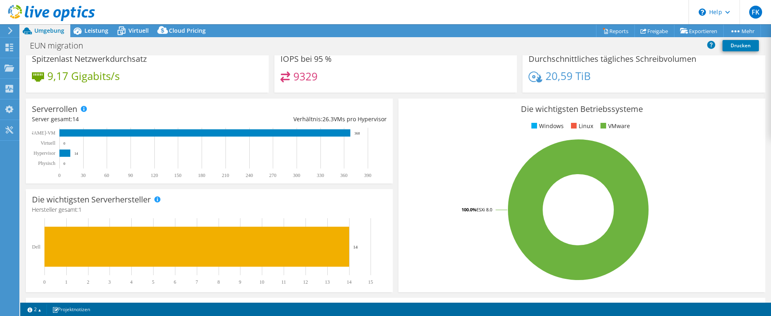
scroll to position [0, 0]
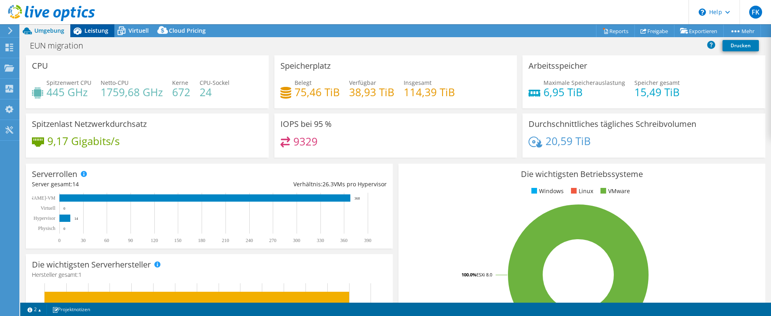
click at [90, 33] on span "Leistung" at bounding box center [96, 31] width 24 height 8
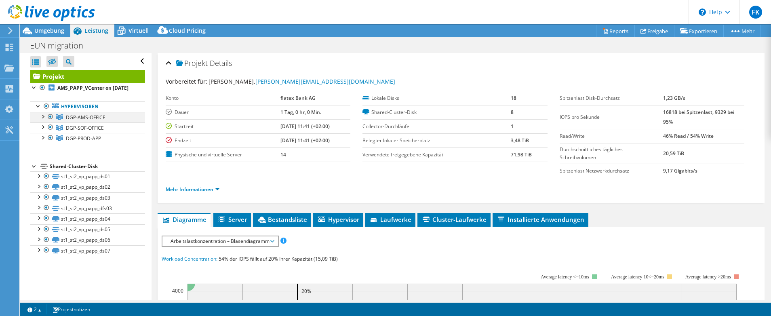
click at [45, 120] on div at bounding box center [42, 116] width 8 height 8
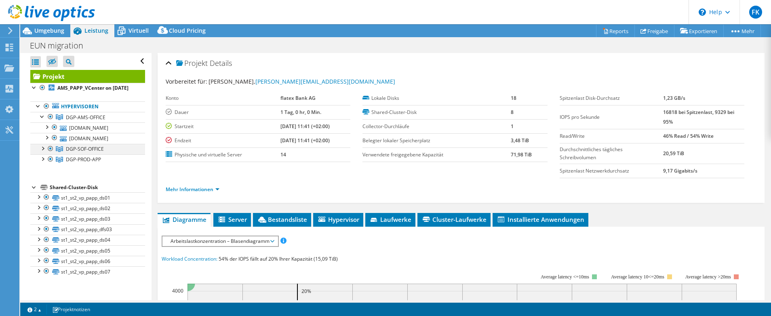
click at [41, 152] on div at bounding box center [42, 148] width 8 height 8
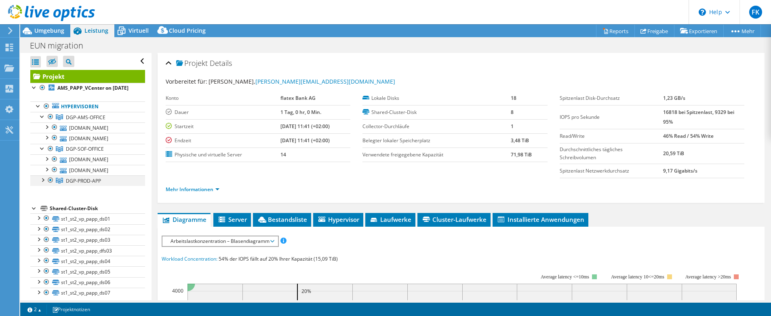
click at [40, 183] on div at bounding box center [42, 179] width 8 height 8
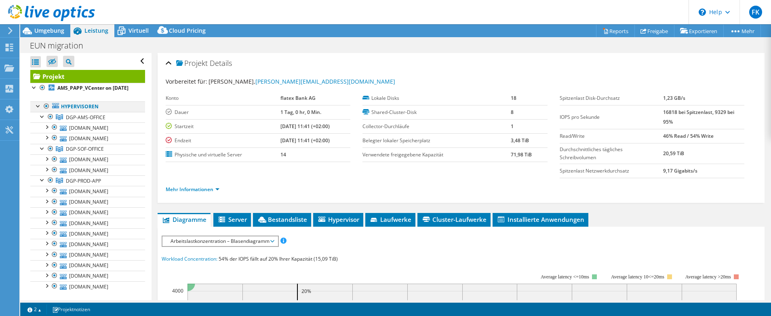
click at [37, 110] on div at bounding box center [38, 105] width 8 height 8
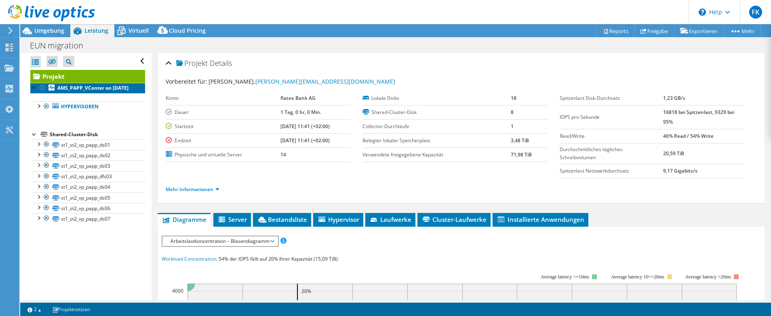
click at [79, 91] on b "AMS_PAPP_VCenter on [DATE]" at bounding box center [92, 87] width 71 height 7
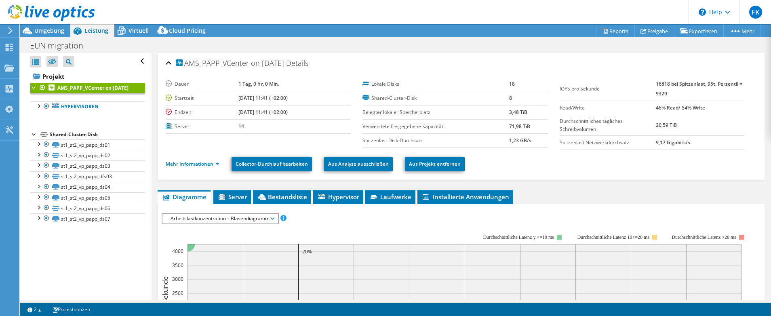
scroll to position [2, 0]
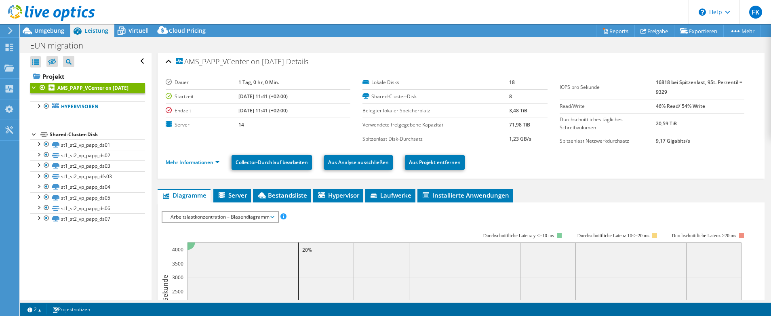
click at [247, 216] on span "Arbeitslastkonzentration – Blasendiagramm" at bounding box center [220, 217] width 107 height 10
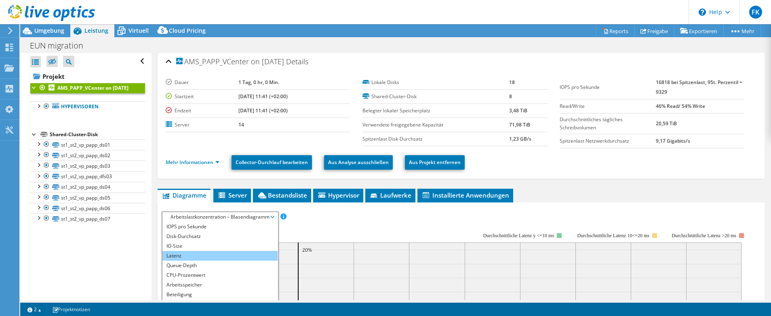
click at [181, 258] on li "Latenz" at bounding box center [219, 256] width 115 height 10
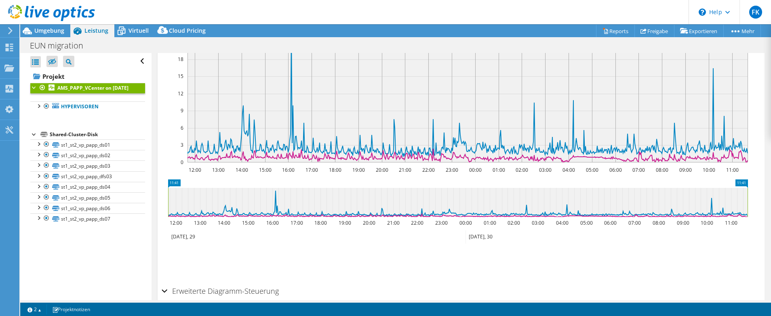
scroll to position [215, 0]
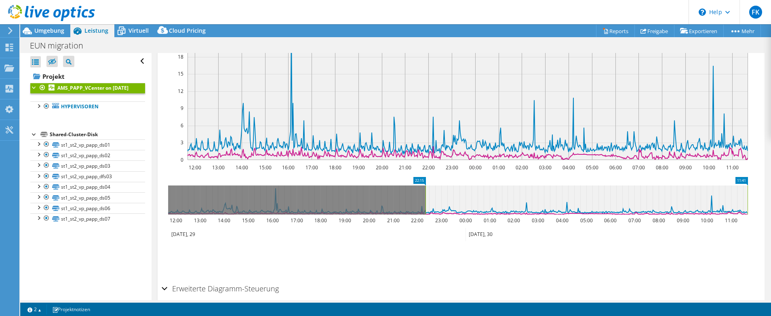
drag, startPoint x: 169, startPoint y: 198, endPoint x: 431, endPoint y: 183, distance: 263.1
click at [431, 183] on icon "11:41 22:15 12:00 13:00 14:00 15:00 16:00 17:00 18:00 19:00 20:00 21:00 22:00 2…" at bounding box center [458, 209] width 592 height 65
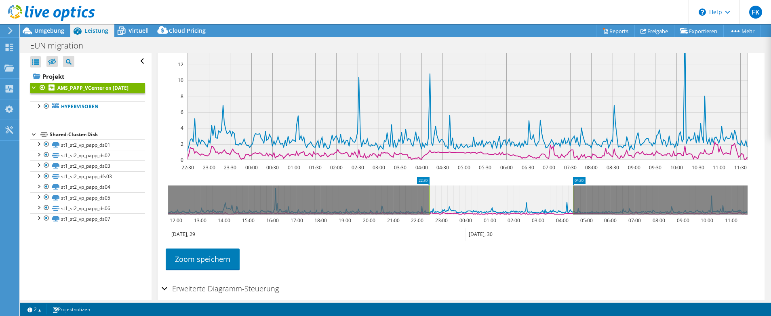
drag, startPoint x: 748, startPoint y: 193, endPoint x: 573, endPoint y: 200, distance: 174.8
click at [573, 200] on rect at bounding box center [572, 199] width 3 height 29
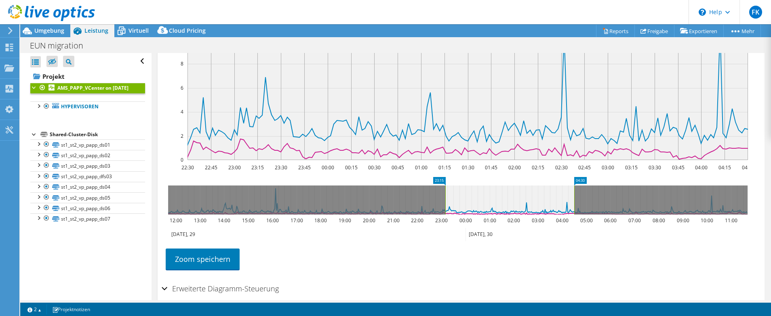
drag, startPoint x: 428, startPoint y: 203, endPoint x: 462, endPoint y: 201, distance: 34.0
click at [447, 201] on rect at bounding box center [445, 199] width 3 height 29
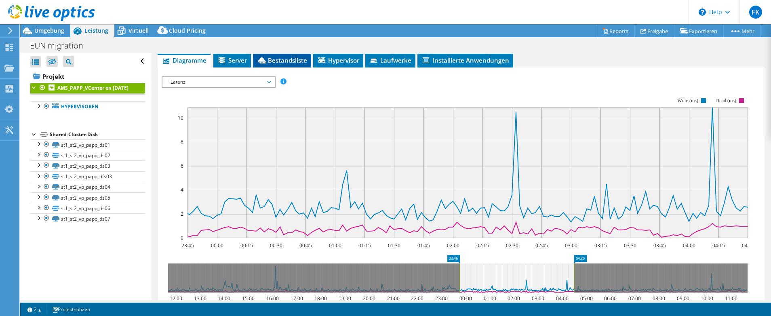
scroll to position [0, 0]
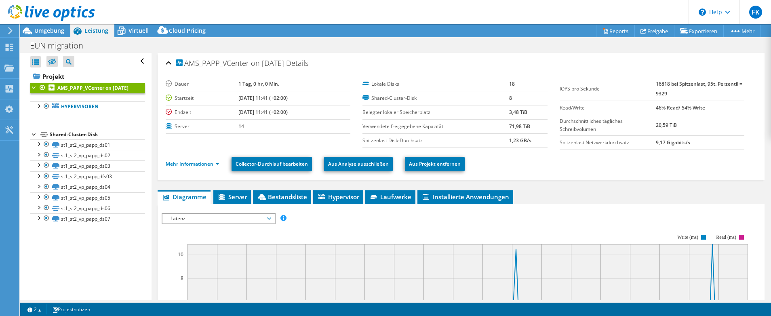
drag, startPoint x: 698, startPoint y: 112, endPoint x: 641, endPoint y: 113, distance: 57.8
click at [641, 113] on tr "Read/Write 46% Read/ 54% Write" at bounding box center [652, 108] width 185 height 14
click at [731, 126] on td "20,59 TiB" at bounding box center [700, 125] width 89 height 21
drag, startPoint x: 687, startPoint y: 128, endPoint x: 651, endPoint y: 129, distance: 36.0
click at [656, 129] on td "20,59 TiB" at bounding box center [700, 125] width 89 height 21
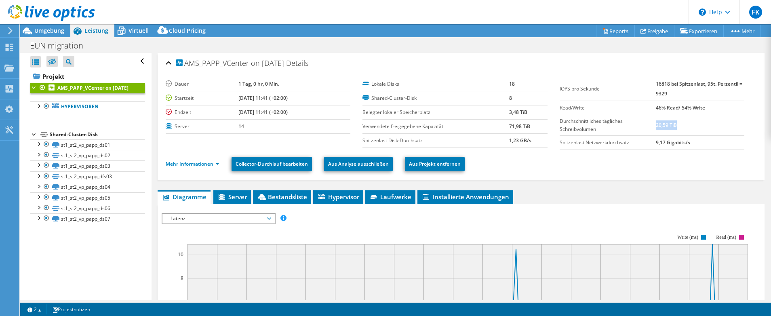
click at [720, 124] on td "20,59 TiB" at bounding box center [700, 125] width 89 height 21
click at [137, 32] on span "Virtuell" at bounding box center [139, 31] width 20 height 8
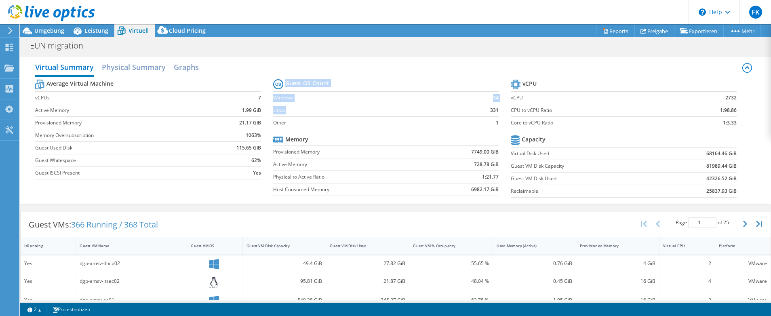
drag, startPoint x: 495, startPoint y: 113, endPoint x: 481, endPoint y: 113, distance: 14.1
click at [483, 114] on section "Guest OS Count Windows 34 Linux 331 Other 1 Memory Provisioned Memory 7749.00 G…" at bounding box center [392, 138] width 238 height 123
click at [477, 82] on td at bounding box center [484, 84] width 30 height 15
drag, startPoint x: 51, startPoint y: 85, endPoint x: 114, endPoint y: 83, distance: 63.5
click at [114, 83] on tr "Average Virtual Machine" at bounding box center [148, 85] width 226 height 14
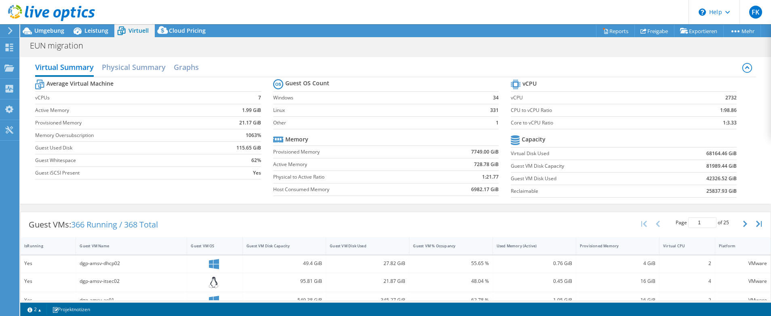
click at [128, 100] on label "vCPUs" at bounding box center [121, 98] width 172 height 8
drag, startPoint x: 264, startPoint y: 97, endPoint x: 257, endPoint y: 97, distance: 7.3
click at [257, 97] on section "Average Virtual Machine vCPUs 7 Active Memory 1.99 GiB Provisioned Memory 21.17…" at bounding box center [154, 131] width 238 height 106
click at [240, 96] on td "7" at bounding box center [234, 97] width 54 height 13
drag, startPoint x: 238, startPoint y: 111, endPoint x: 258, endPoint y: 112, distance: 20.2
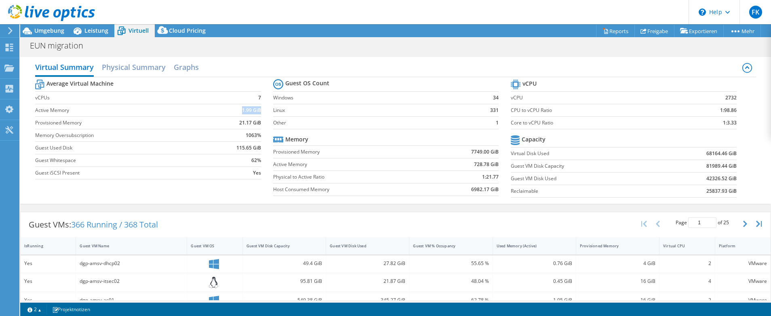
click at [258, 112] on td "1.99 GiB" at bounding box center [234, 110] width 54 height 13
drag, startPoint x: 213, startPoint y: 126, endPoint x: 224, endPoint y: 124, distance: 11.9
click at [213, 126] on td "21.17 GiB" at bounding box center [234, 122] width 54 height 13
drag, startPoint x: 228, startPoint y: 123, endPoint x: 258, endPoint y: 124, distance: 29.5
click at [258, 124] on td "21.17 GiB" at bounding box center [234, 122] width 54 height 13
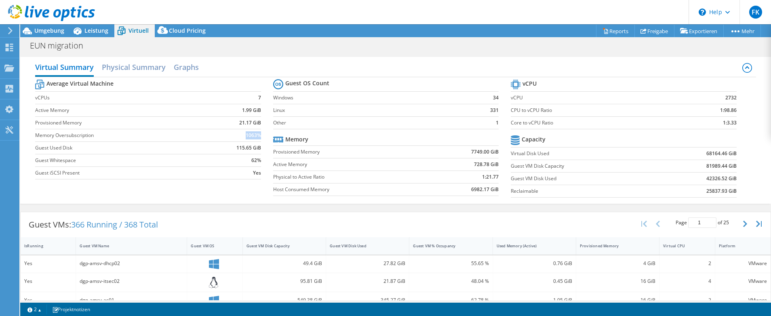
drag, startPoint x: 240, startPoint y: 136, endPoint x: 258, endPoint y: 135, distance: 17.4
click at [258, 135] on td "1063%" at bounding box center [234, 135] width 54 height 13
drag, startPoint x: 238, startPoint y: 123, endPoint x: 255, endPoint y: 120, distance: 18.1
click at [255, 120] on b "21.17 GiB" at bounding box center [250, 123] width 22 height 8
drag, startPoint x: 470, startPoint y: 165, endPoint x: 482, endPoint y: 164, distance: 11.8
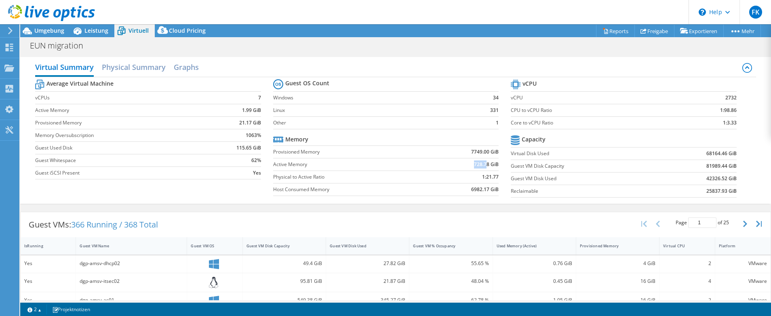
click at [482, 164] on b "728.78 GiB" at bounding box center [486, 164] width 25 height 8
click at [455, 198] on section "Guest OS Count Windows 34 Linux 331 Other 1 Memory Provisioned Memory 7749.00 G…" at bounding box center [392, 138] width 238 height 123
click at [166, 36] on icon at bounding box center [163, 32] width 16 height 16
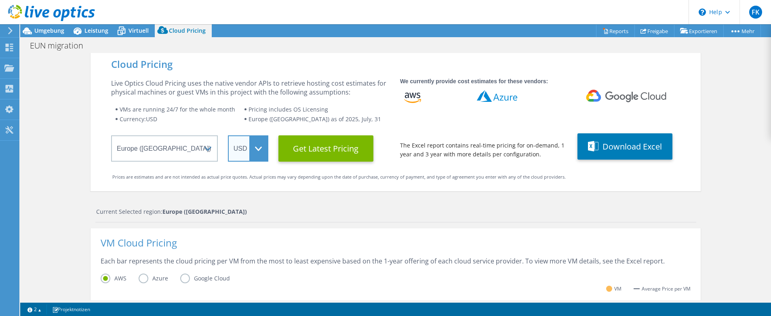
click at [263, 146] on select "ARS AUD BRL CAD CHF CLP CNY DKK EUR GBP HKD HUF INR JPY MXN MYR NOK NZD PEN SEK…" at bounding box center [248, 148] width 40 height 26
select select "EUR"
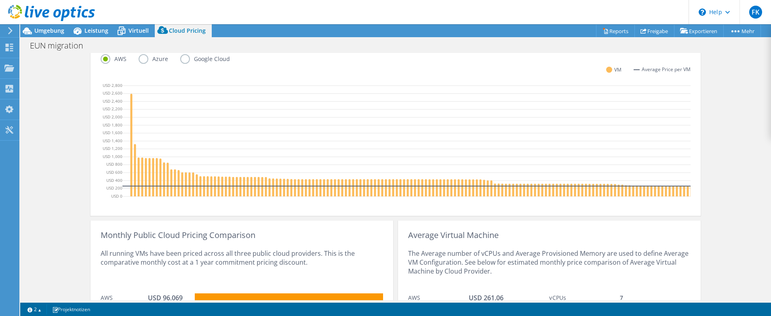
scroll to position [199, 0]
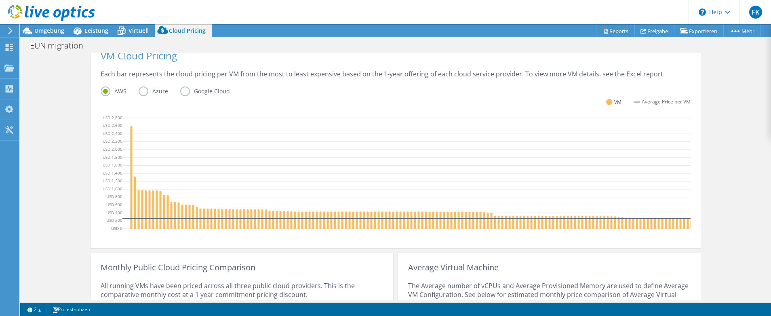
click at [154, 93] on label "Azure" at bounding box center [160, 91] width 42 height 10
click at [0, 0] on input "Azure" at bounding box center [0, 0] width 0 height 0
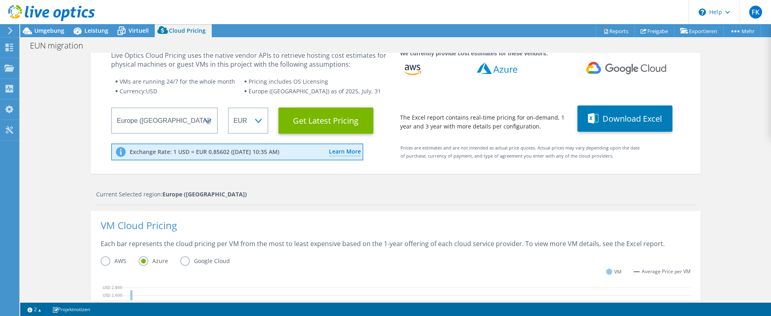
scroll to position [0, 0]
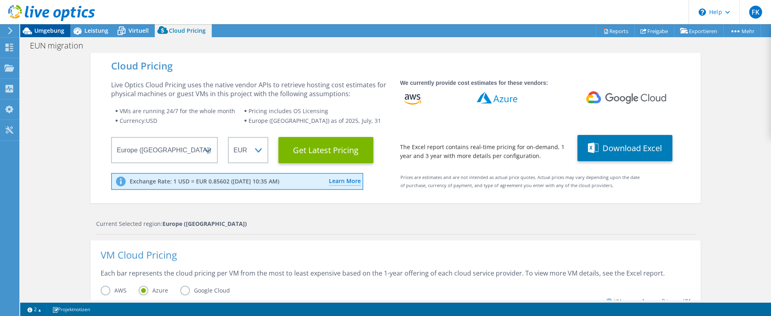
click at [46, 29] on span "Umgebung" at bounding box center [49, 31] width 30 height 8
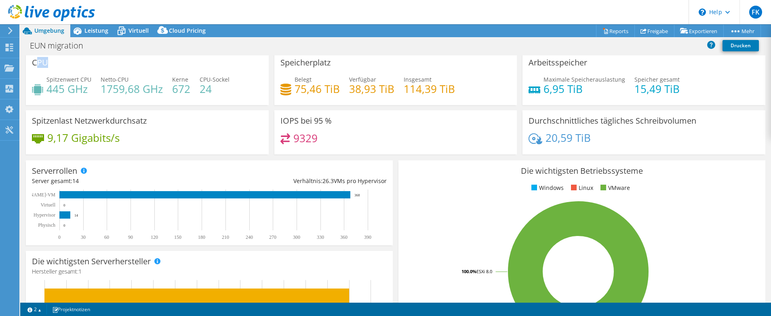
scroll to position [2, 0]
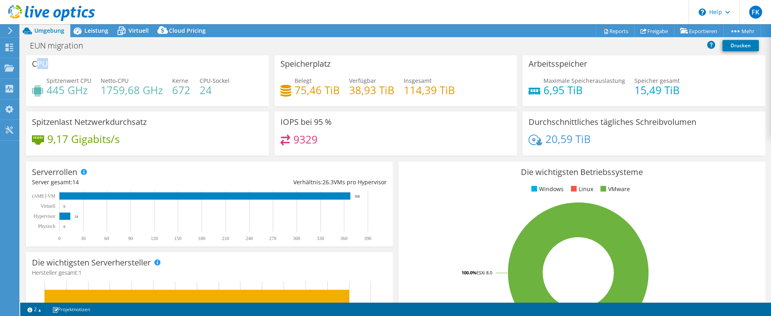
drag, startPoint x: 35, startPoint y: 62, endPoint x: 70, endPoint y: 67, distance: 35.1
click at [68, 64] on div "CPU Spitzenwert CPU 445 GHz Netto-CPU 1759,68 GHz Kerne 672 CPU-Sockel 24" at bounding box center [147, 79] width 243 height 53
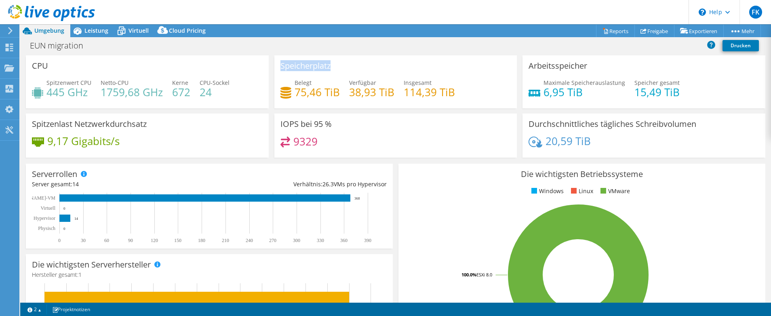
drag, startPoint x: 278, startPoint y: 63, endPoint x: 360, endPoint y: 66, distance: 81.7
click at [360, 66] on div "Speicherplatz Belegt 75,46 TiB Verfügbar 38,93 TiB Insgesamt 114,39 TiB" at bounding box center [395, 81] width 243 height 53
drag, startPoint x: 159, startPoint y: 123, endPoint x: 23, endPoint y: 128, distance: 136.3
click at [23, 128] on div "Spitzenlast Netzwerkdurchsatz 9,17 Gigabits/s" at bounding box center [147, 136] width 249 height 44
click at [127, 145] on div "9,17 Gigabits/s" at bounding box center [147, 145] width 231 height 17
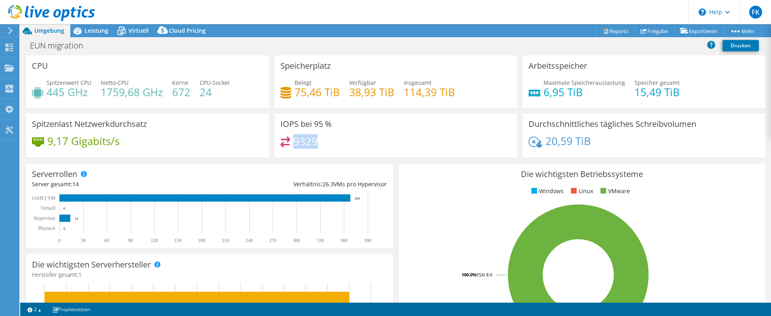
drag, startPoint x: 322, startPoint y: 141, endPoint x: 294, endPoint y: 141, distance: 28.3
click at [294, 141] on div "9329" at bounding box center [395, 145] width 231 height 17
click at [322, 141] on div "9329" at bounding box center [395, 145] width 231 height 17
drag, startPoint x: 322, startPoint y: 141, endPoint x: 293, endPoint y: 142, distance: 29.9
click at [292, 142] on div "9329" at bounding box center [395, 145] width 231 height 17
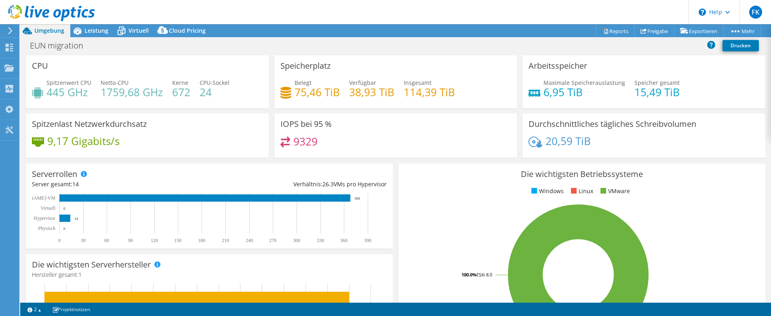
click at [496, 122] on div "IOPS bei 95 % 9329" at bounding box center [395, 136] width 243 height 44
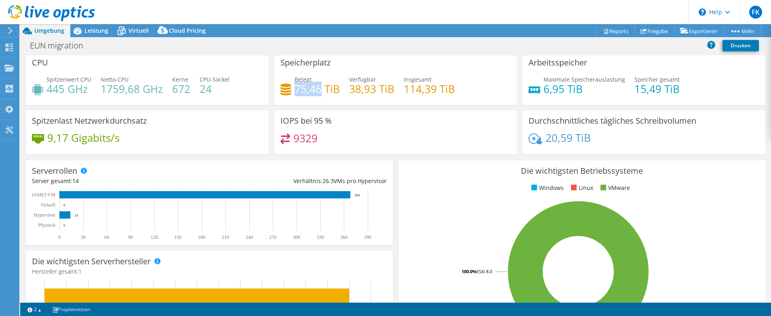
drag, startPoint x: 293, startPoint y: 89, endPoint x: 320, endPoint y: 91, distance: 27.1
click at [320, 91] on h4 "75,46 TiB" at bounding box center [317, 88] width 45 height 9
drag, startPoint x: 324, startPoint y: 90, endPoint x: 339, endPoint y: 88, distance: 14.6
click at [339, 88] on div "Belegt 75,46 TiB Verfügbar 38,93 TiB Insgesamt 114,39 TiB" at bounding box center [395, 88] width 231 height 26
click at [347, 85] on div "Belegt 75,46 TiB Verfügbar 38,93 TiB Insgesamt 114,39 TiB" at bounding box center [395, 88] width 231 height 26
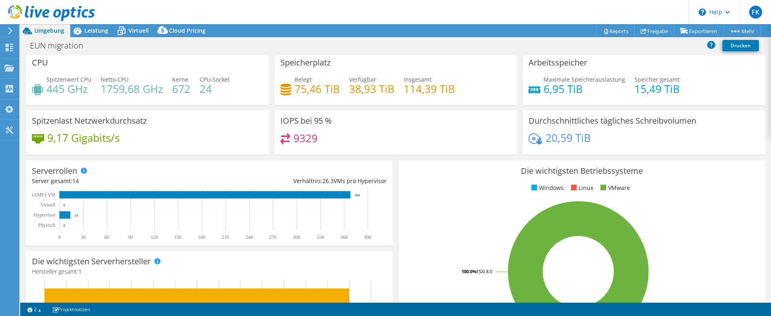
click at [392, 87] on div "Belegt 75,46 TiB Verfügbar 38,93 TiB Insgesamt 114,39 TiB" at bounding box center [395, 88] width 231 height 26
drag, startPoint x: 347, startPoint y: 89, endPoint x: 392, endPoint y: 89, distance: 45.3
click at [392, 89] on div "Belegt 75,46 TiB Verfügbar 38,93 TiB Insgesamt 114,39 TiB" at bounding box center [395, 88] width 231 height 26
drag, startPoint x: 450, startPoint y: 89, endPoint x: 400, endPoint y: 88, distance: 49.7
click at [404, 88] on h4 "114,39 TiB" at bounding box center [429, 88] width 51 height 9
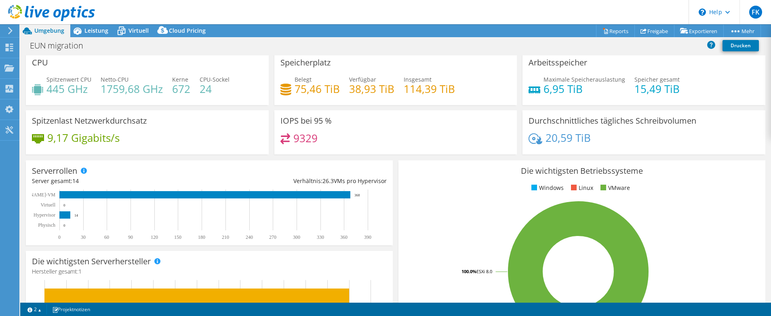
click at [405, 55] on div "Speicherplatz Belegt 75,46 TiB Verfügbar 38,93 TiB Insgesamt 114,39 TiB" at bounding box center [395, 78] width 243 height 53
drag, startPoint x: 399, startPoint y: 86, endPoint x: 468, endPoint y: 84, distance: 69.5
click at [468, 84] on div "Belegt 75,46 TiB Verfügbar 38,93 TiB Insgesamt 114,39 TiB" at bounding box center [395, 88] width 231 height 26
click at [469, 84] on div "Belegt 75,46 TiB Verfügbar 38,93 TiB Insgesamt 114,39 TiB" at bounding box center [395, 88] width 231 height 26
drag, startPoint x: 300, startPoint y: 86, endPoint x: 335, endPoint y: 89, distance: 35.7
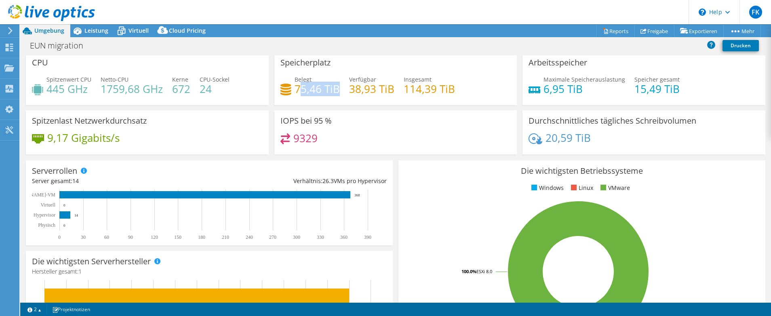
click at [335, 89] on h4 "75,46 TiB" at bounding box center [317, 88] width 45 height 9
click at [506, 96] on div "Belegt 75,46 TiB Verfügbar 38,93 TiB Insgesamt 114,39 TiB" at bounding box center [395, 88] width 231 height 26
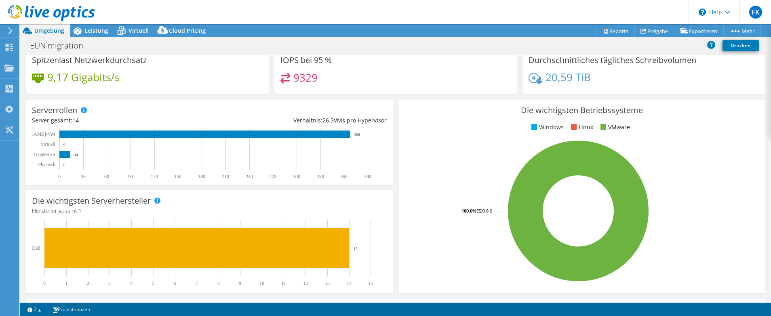
scroll to position [0, 0]
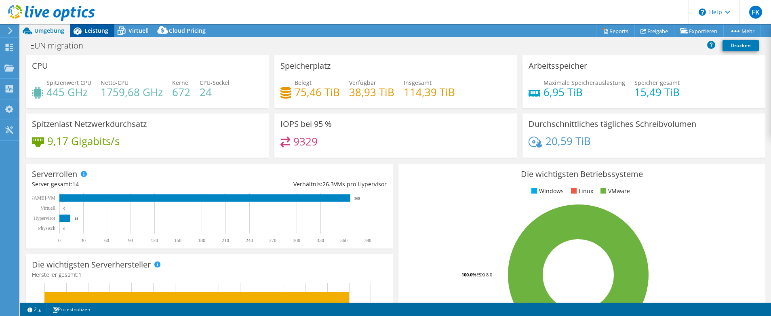
click at [94, 30] on span "Leistung" at bounding box center [96, 31] width 24 height 8
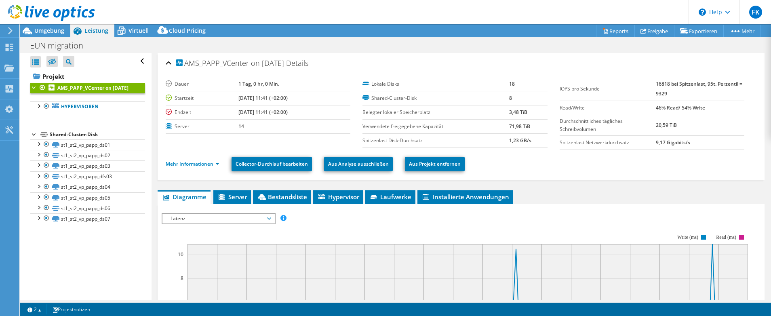
click at [78, 91] on b "AMS_PAPP_VCenter on [DATE]" at bounding box center [92, 87] width 71 height 7
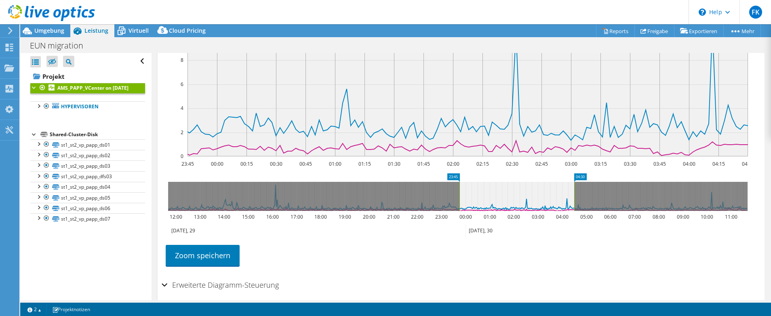
scroll to position [251, 0]
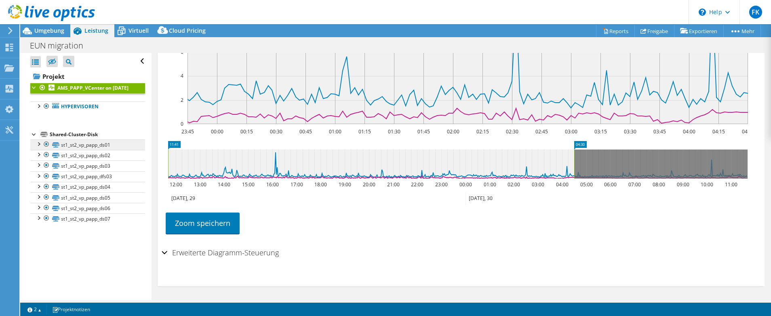
drag, startPoint x: 460, startPoint y: 159, endPoint x: 128, endPoint y: 154, distance: 332.2
click at [130, 154] on div "Alle öffnen Alle schließen Ausgeschlossene Knoten verbergen Projektbaumfilter" at bounding box center [395, 176] width 751 height 247
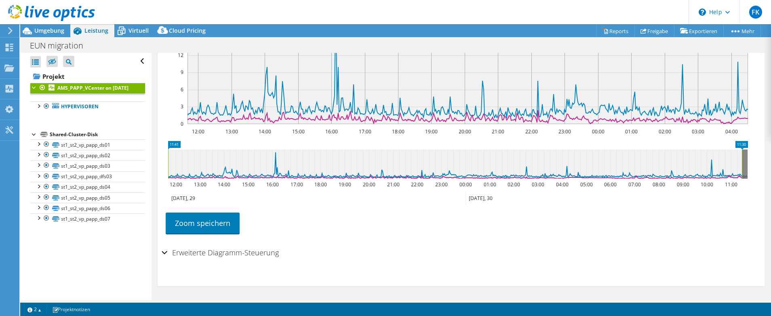
drag, startPoint x: 574, startPoint y: 162, endPoint x: 835, endPoint y: 167, distance: 260.7
click at [771, 167] on html "FK Endbenutzer [PERSON_NAME] [PERSON_NAME][EMAIL_ADDRESS][PERSON_NAME][DOMAIN_N…" at bounding box center [385, 158] width 771 height 316
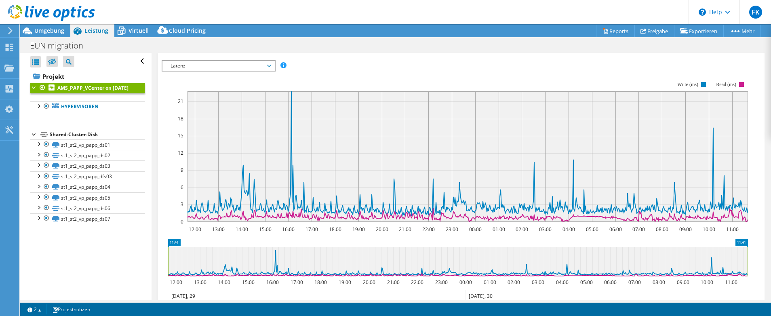
scroll to position [149, 0]
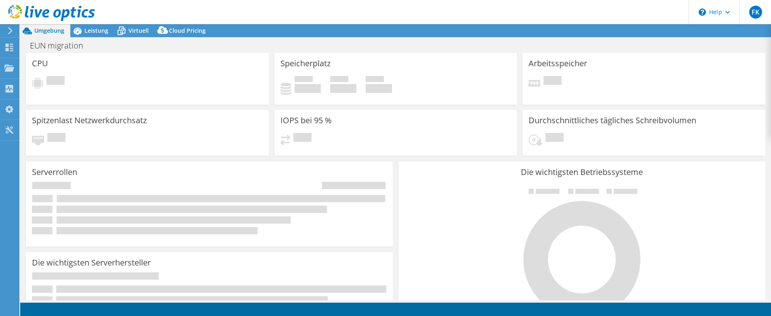
select select "EUFrankfurt"
select select "USD"
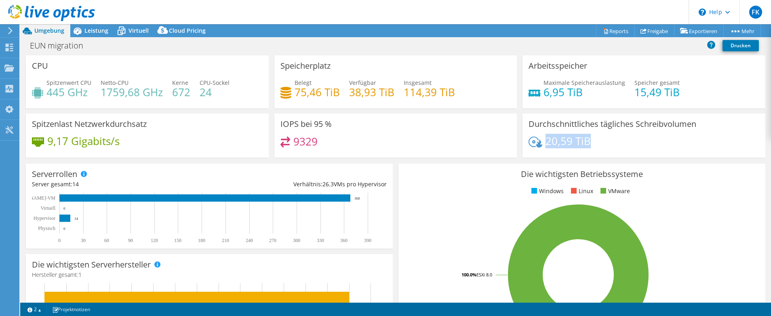
drag, startPoint x: 542, startPoint y: 145, endPoint x: 590, endPoint y: 145, distance: 47.7
click at [590, 145] on div "20,59 TiB" at bounding box center [644, 145] width 231 height 17
drag, startPoint x: 293, startPoint y: 89, endPoint x: 318, endPoint y: 92, distance: 25.3
click at [318, 92] on h4 "75,46 TiB" at bounding box center [317, 92] width 45 height 9
click at [296, 91] on h4 "75,46 TiB" at bounding box center [317, 92] width 45 height 9
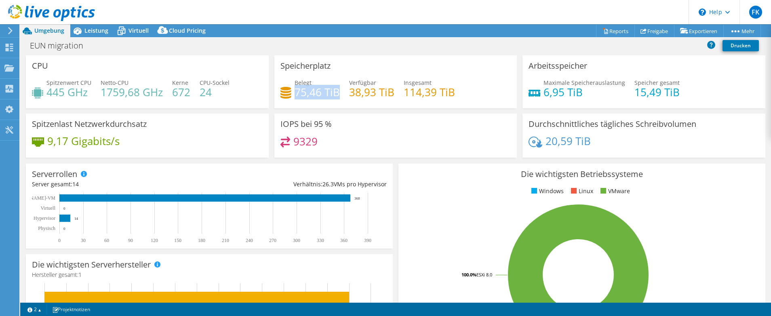
drag, startPoint x: 335, startPoint y: 93, endPoint x: 295, endPoint y: 95, distance: 39.7
click at [295, 95] on h4 "75,46 TiB" at bounding box center [317, 92] width 45 height 9
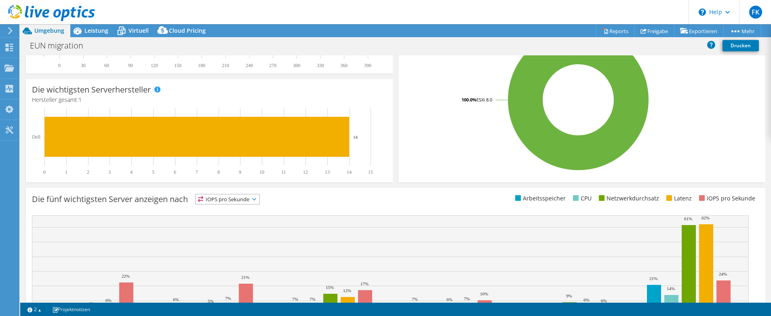
scroll to position [223, 0]
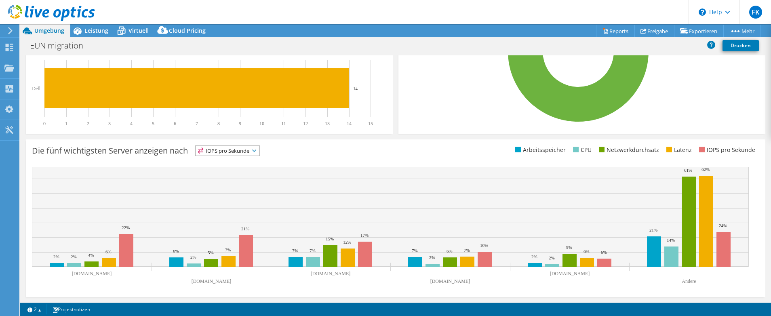
click at [246, 148] on span "IOPS pro Sekunde" at bounding box center [228, 151] width 64 height 10
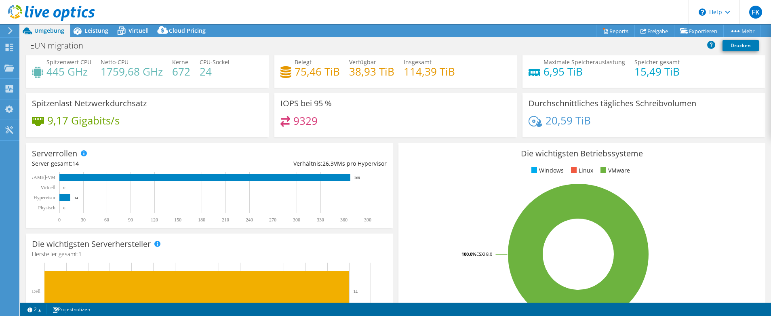
scroll to position [0, 0]
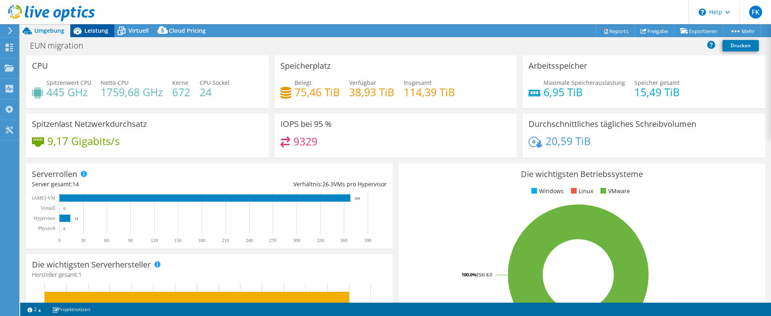
click at [103, 31] on span "Leistung" at bounding box center [96, 31] width 24 height 8
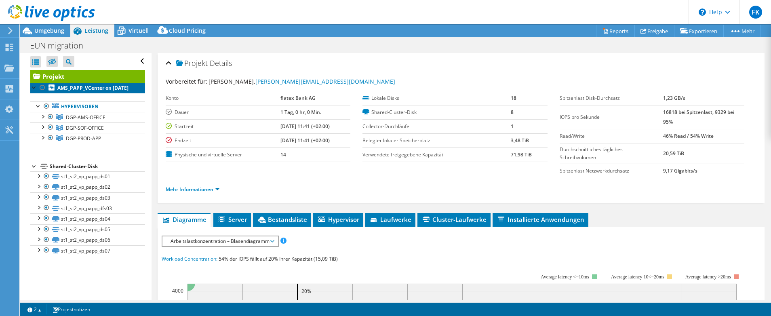
click at [73, 91] on b "AMS_PAPP_VCenter on [DATE]" at bounding box center [92, 87] width 71 height 7
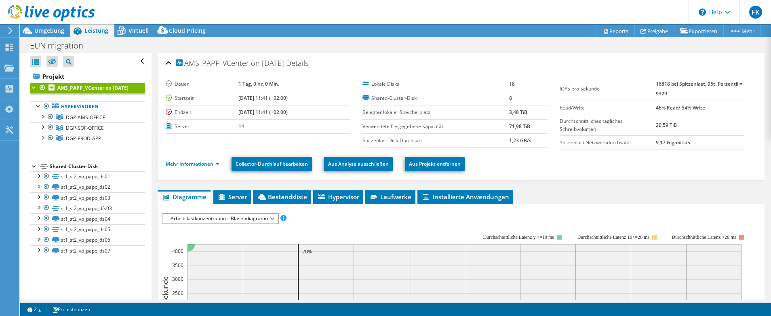
click at [222, 224] on div "Arbeitslastkonzentration – Blasendiagramm IOPS pro Sekunde Disk-Durchsatz IO-Si…" at bounding box center [220, 218] width 117 height 11
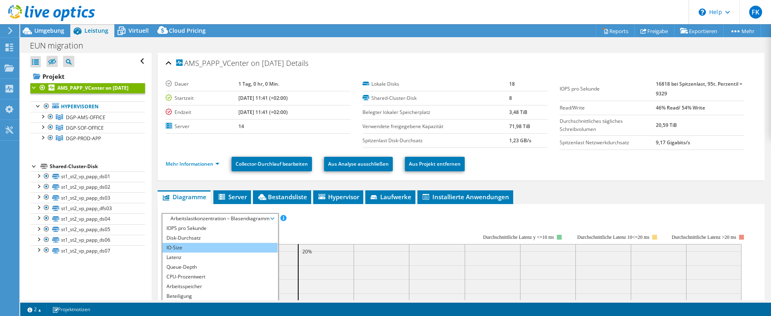
scroll to position [2, 0]
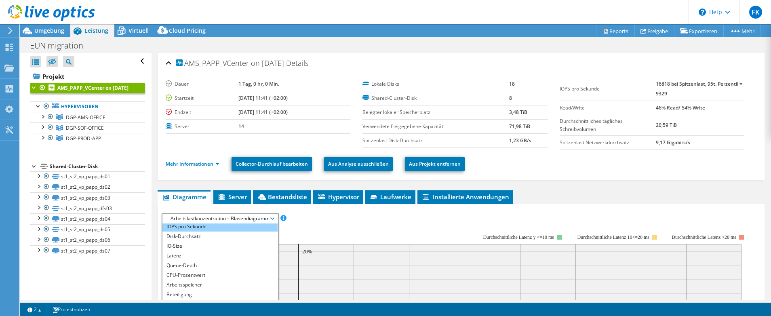
click at [200, 228] on li "IOPS pro Sekunde" at bounding box center [219, 227] width 115 height 10
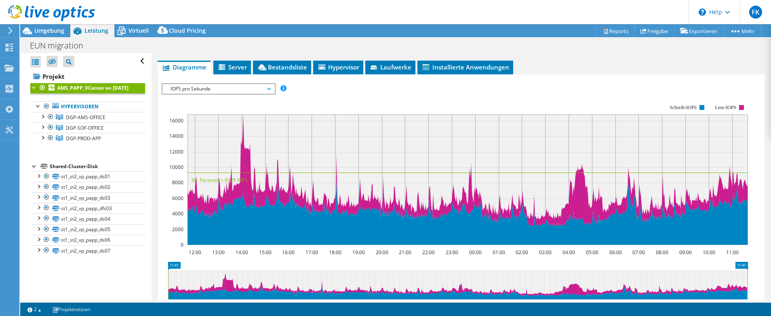
scroll to position [139, 0]
